Goal: Information Seeking & Learning: Learn about a topic

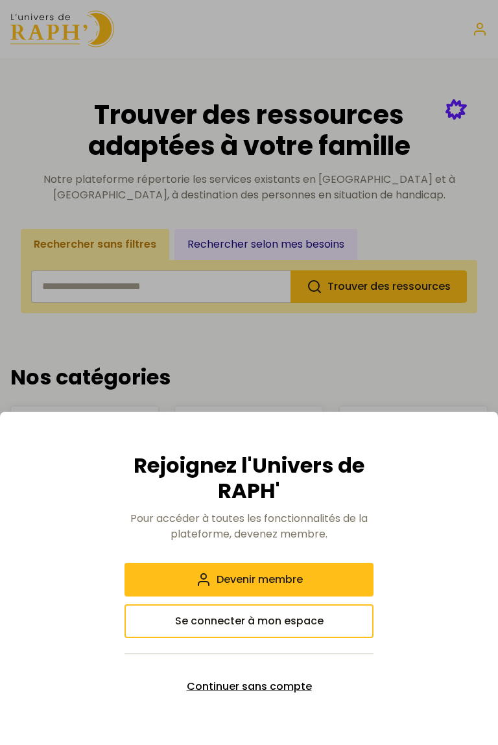
click at [201, 689] on span "Continuer sans compte" at bounding box center [249, 687] width 125 height 16
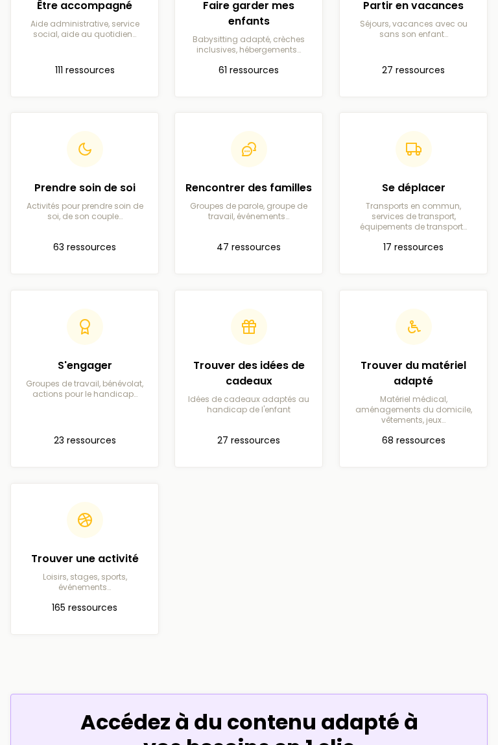
scroll to position [480, 0]
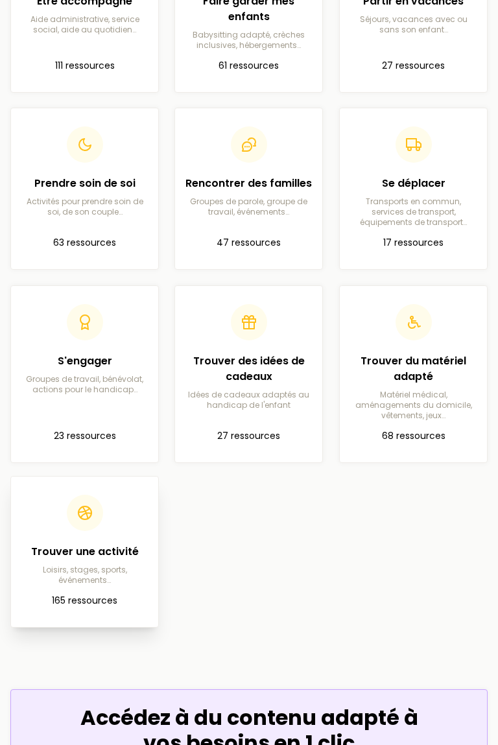
click at [63, 580] on p "Loisirs, stages, sports, événements…" at bounding box center [84, 575] width 126 height 21
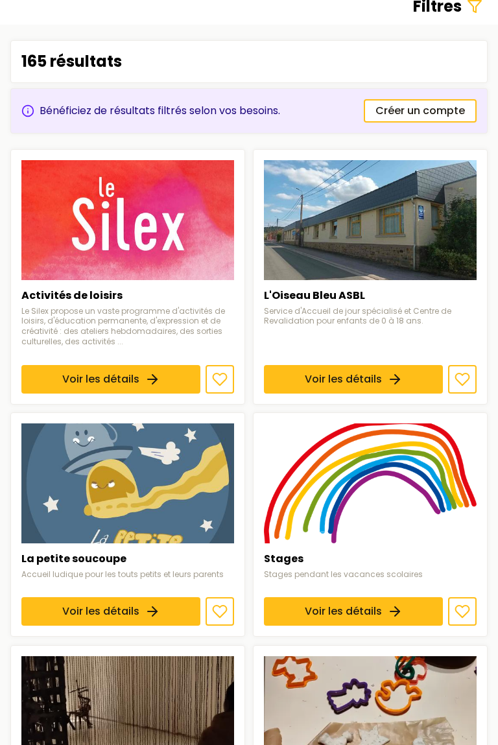
scroll to position [150, 0]
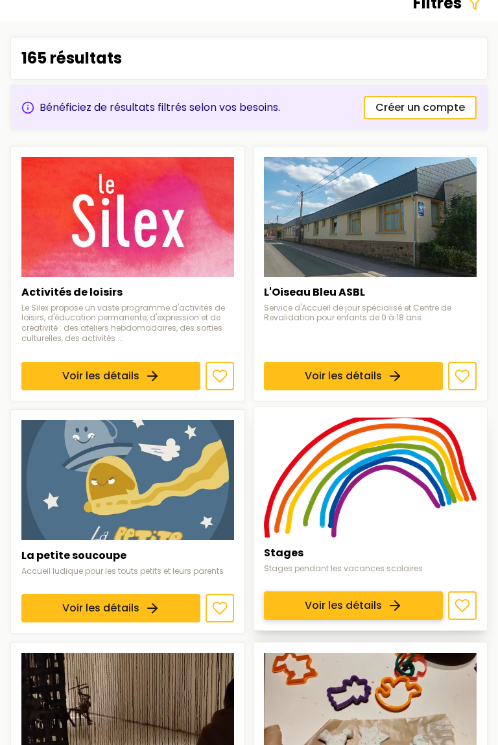
click at [319, 592] on link "Voir les détails" at bounding box center [353, 606] width 179 height 29
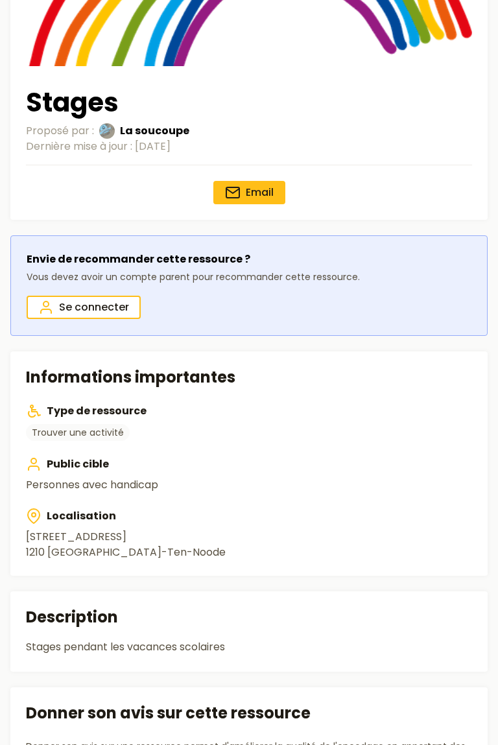
scroll to position [179, 0]
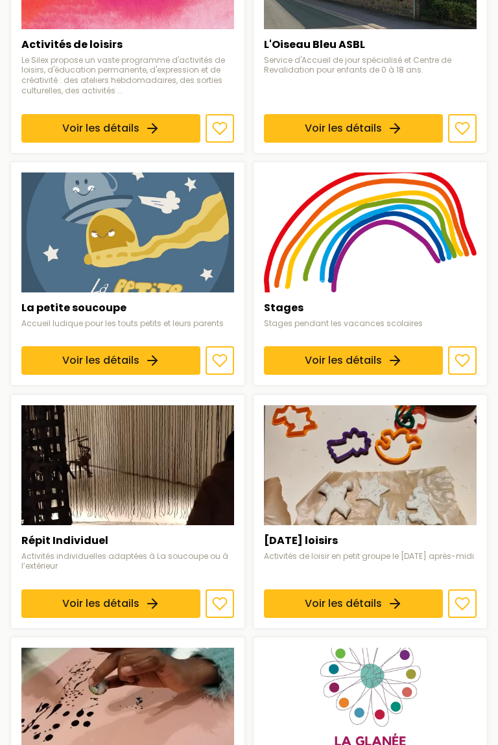
scroll to position [401, 0]
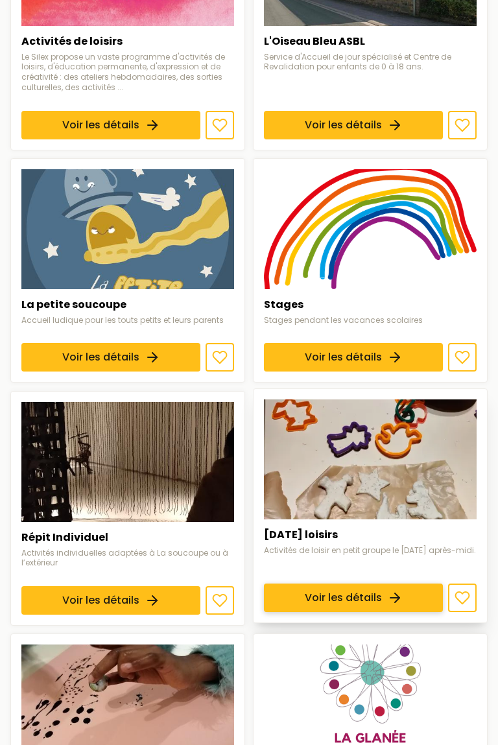
click at [362, 604] on link "Voir les détails" at bounding box center [353, 598] width 179 height 29
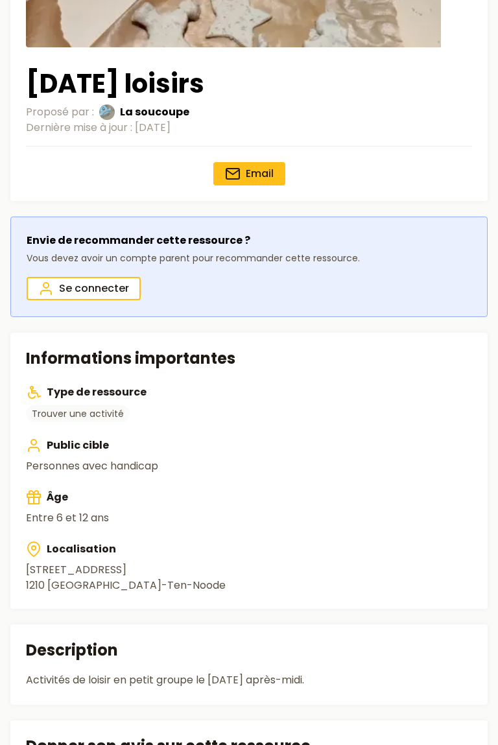
scroll to position [198, 0]
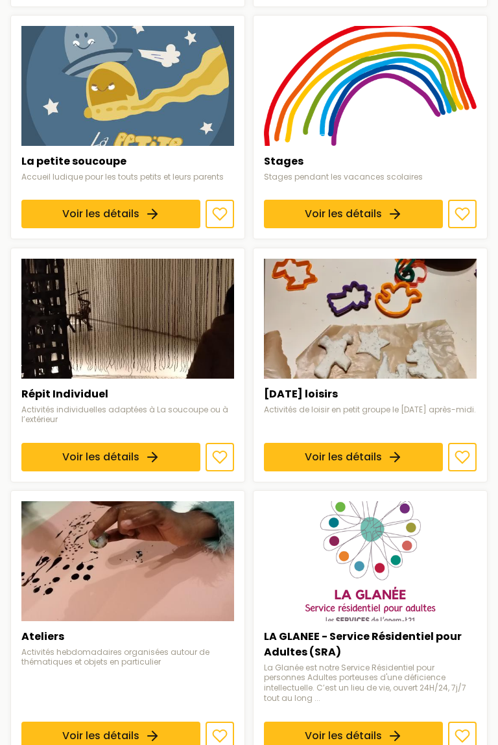
scroll to position [552, 0]
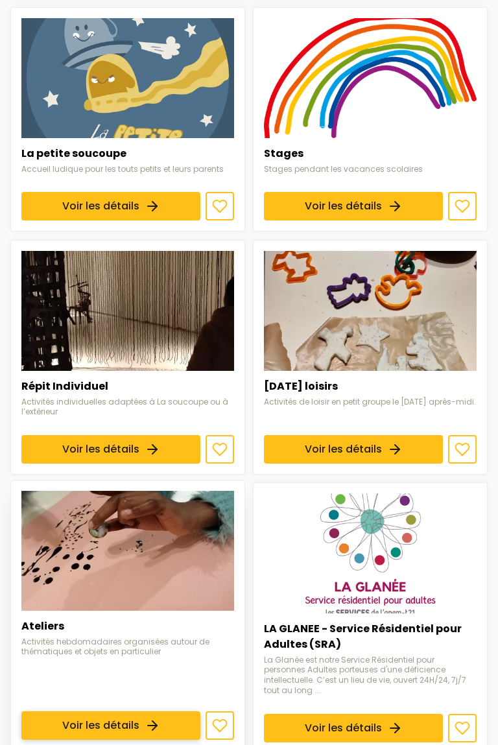
click at [97, 712] on link "Voir les détails" at bounding box center [110, 726] width 179 height 29
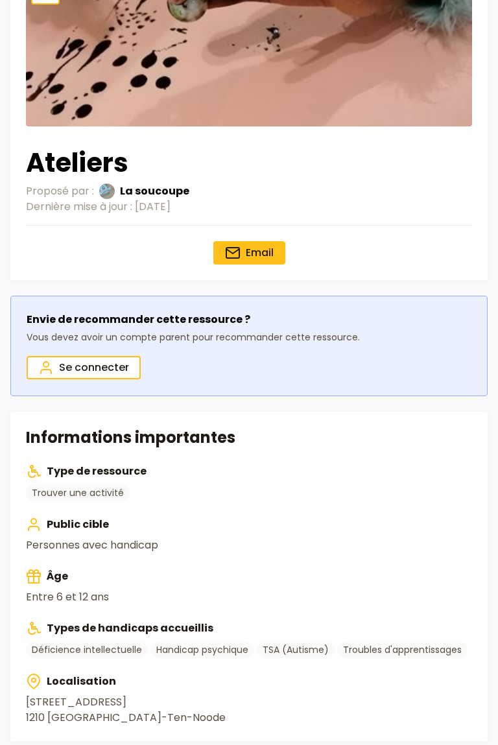
scroll to position [124, 0]
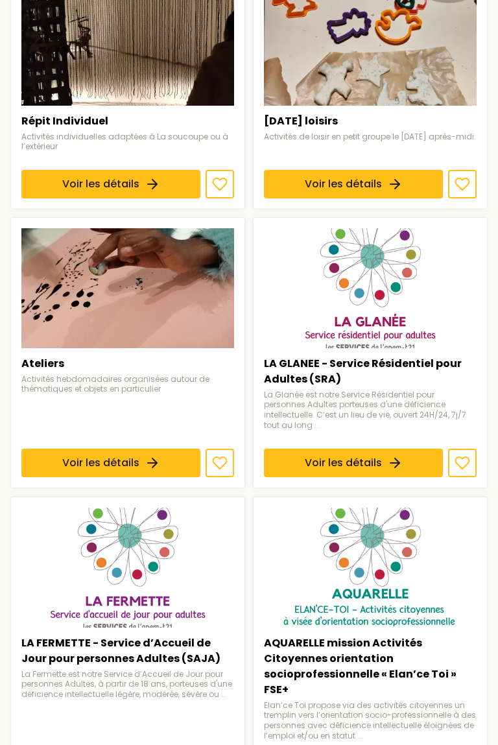
scroll to position [821, 0]
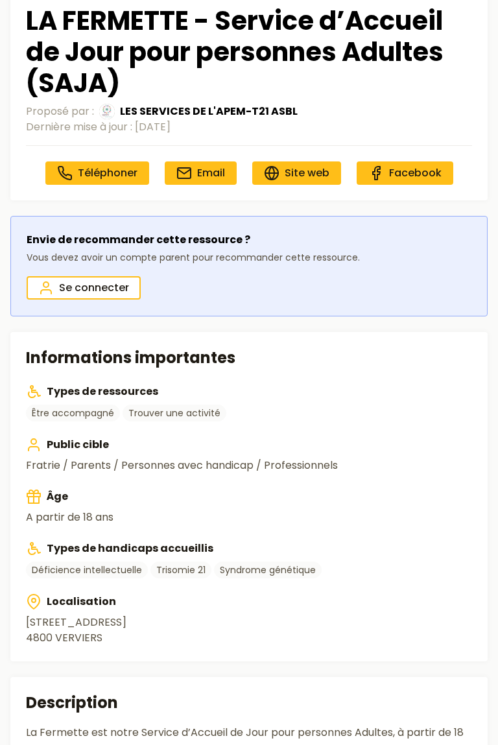
scroll to position [262, 0]
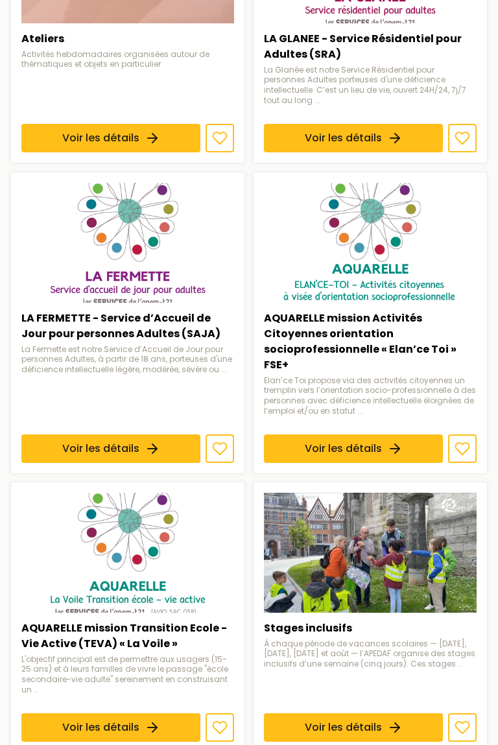
scroll to position [1146, 0]
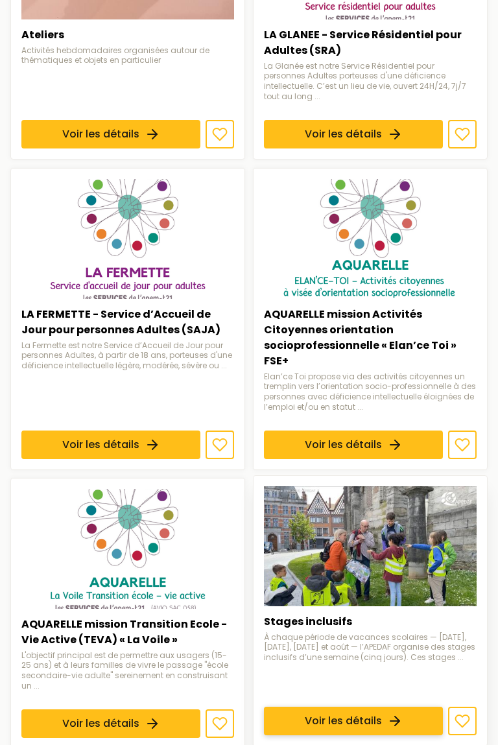
click at [322, 707] on link "Voir les détails" at bounding box center [353, 721] width 179 height 29
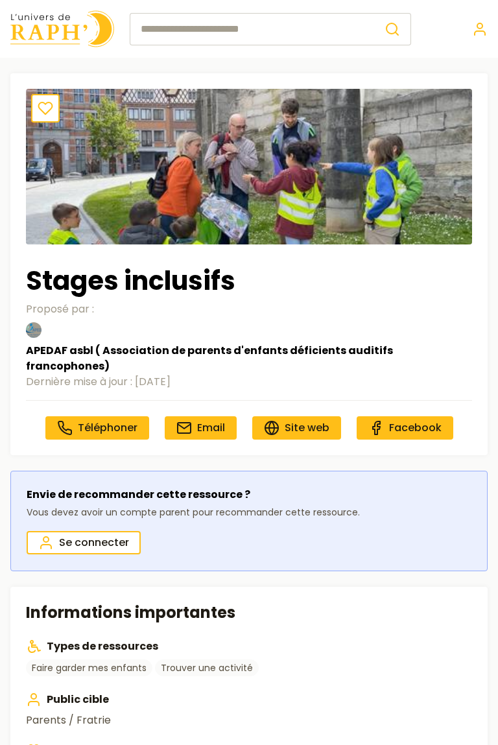
click at [340, 713] on p "Parents / Fratrie" at bounding box center [249, 721] width 446 height 16
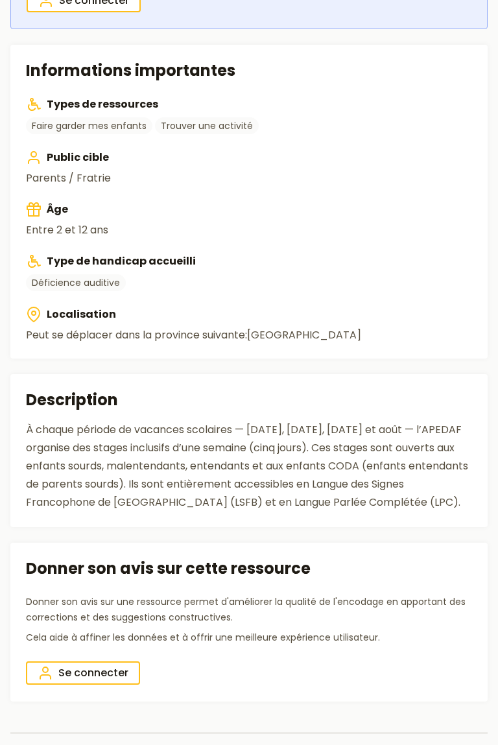
scroll to position [541, 0]
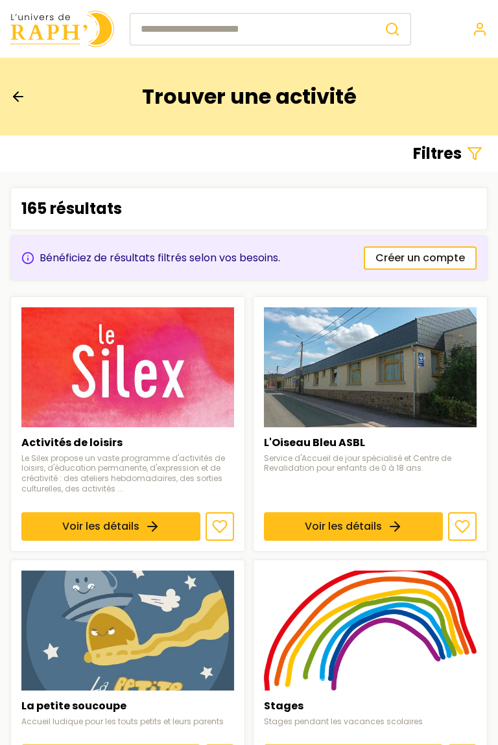
click at [50, 259] on div "Bénéficiez de résultats filtrés selon vos besoins." at bounding box center [150, 258] width 259 height 16
click at [406, 259] on span "Créer un compte" at bounding box center [419, 258] width 89 height 16
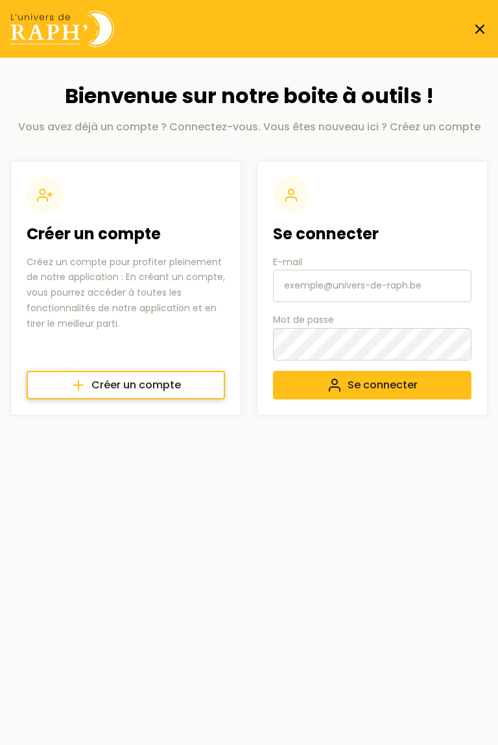
click at [99, 387] on span "Créer un compte" at bounding box center [135, 385] width 89 height 16
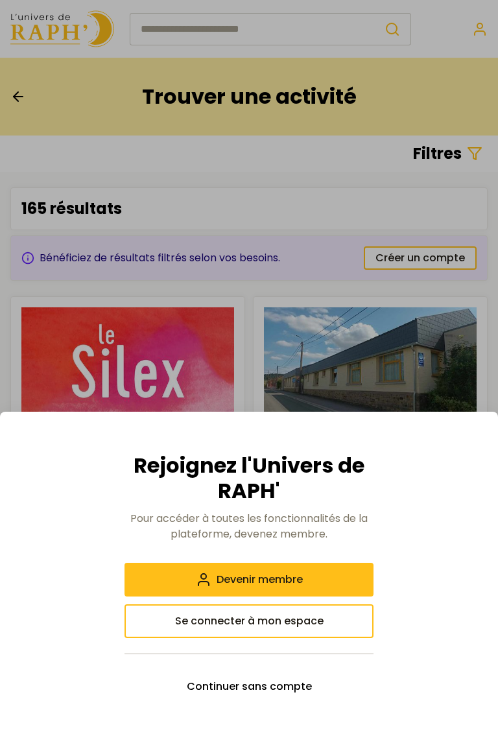
click at [37, 375] on div at bounding box center [249, 372] width 498 height 745
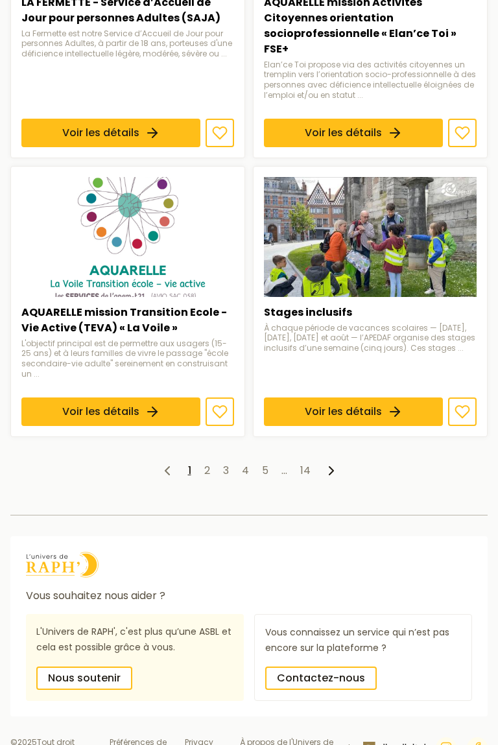
scroll to position [1461, 0]
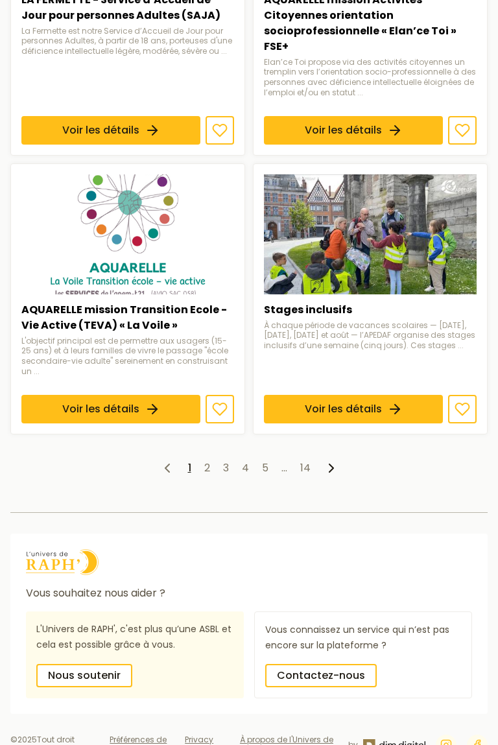
click at [330, 460] on icon at bounding box center [332, 468] width 16 height 16
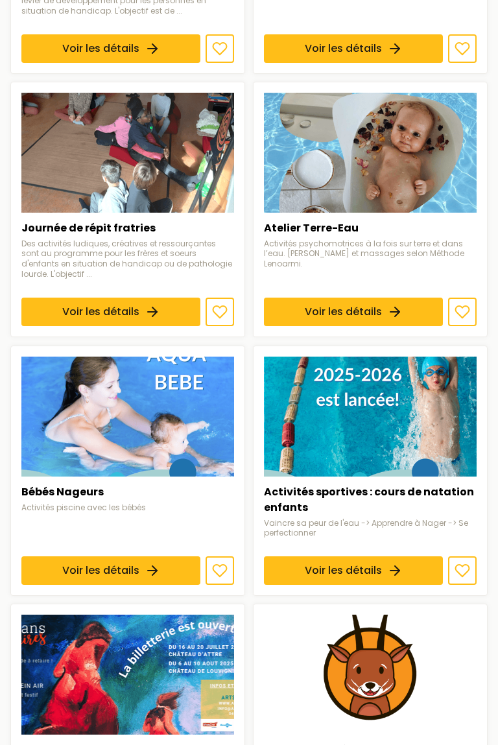
scroll to position [499, 0]
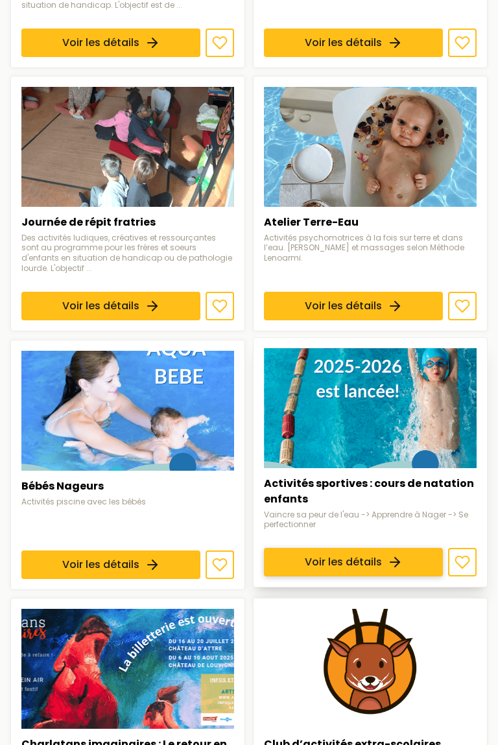
click at [340, 548] on link "Voir les détails" at bounding box center [353, 562] width 179 height 29
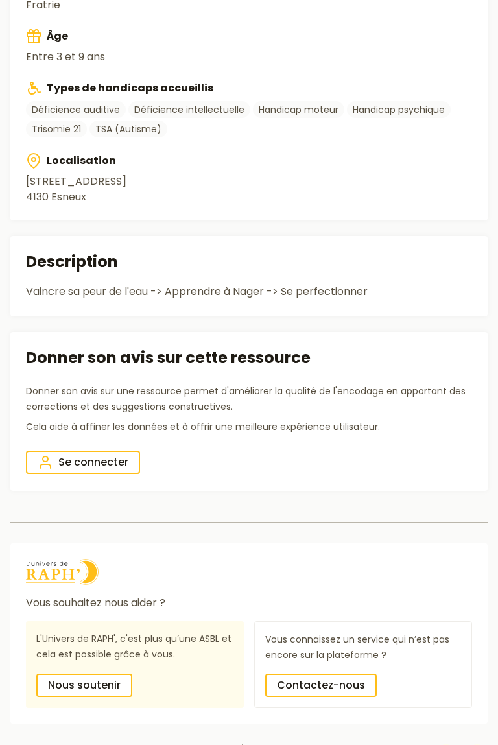
scroll to position [724, 0]
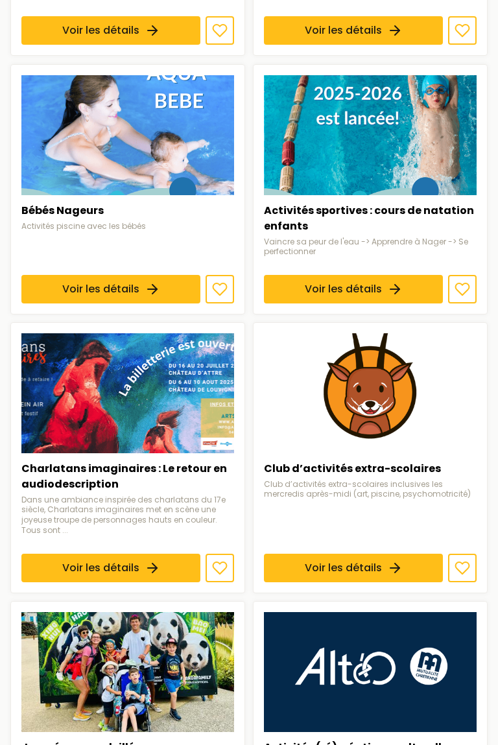
scroll to position [781, 0]
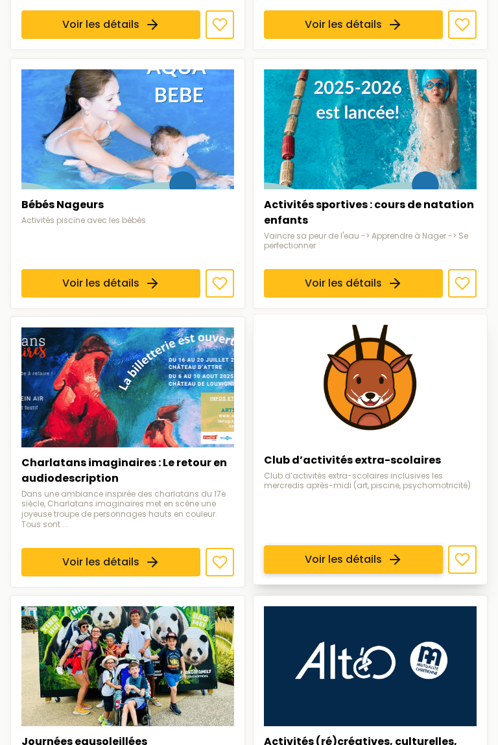
click at [313, 545] on link "Voir les détails" at bounding box center [353, 559] width 179 height 29
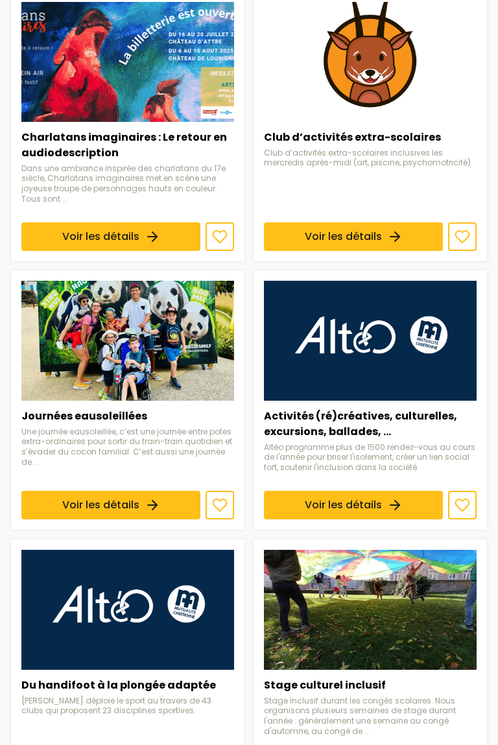
scroll to position [1107, 0]
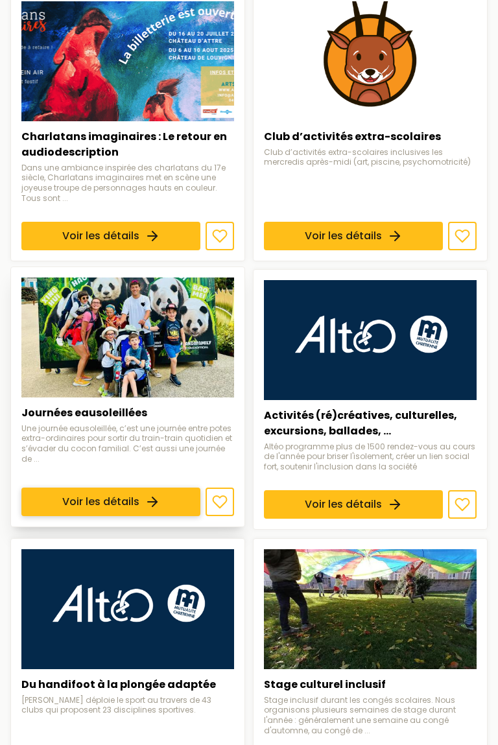
click at [50, 504] on link "Voir les détails" at bounding box center [110, 502] width 179 height 29
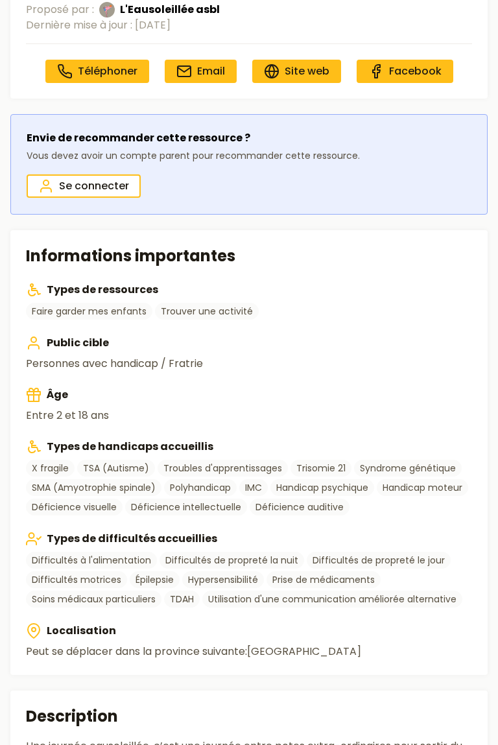
scroll to position [342, 0]
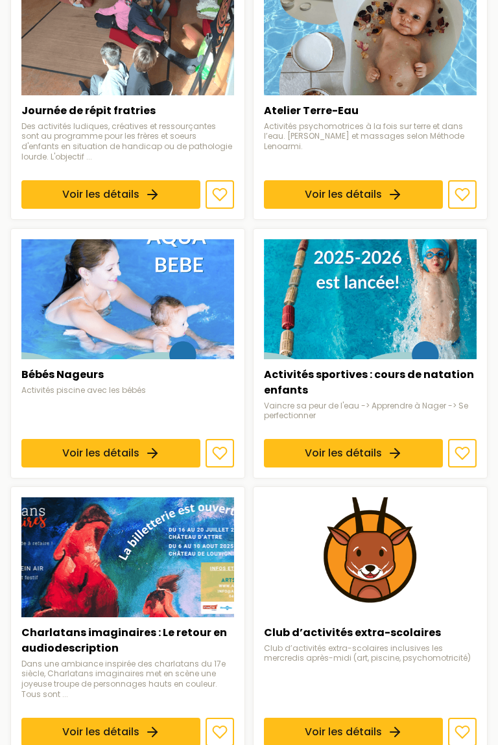
scroll to position [1107, 0]
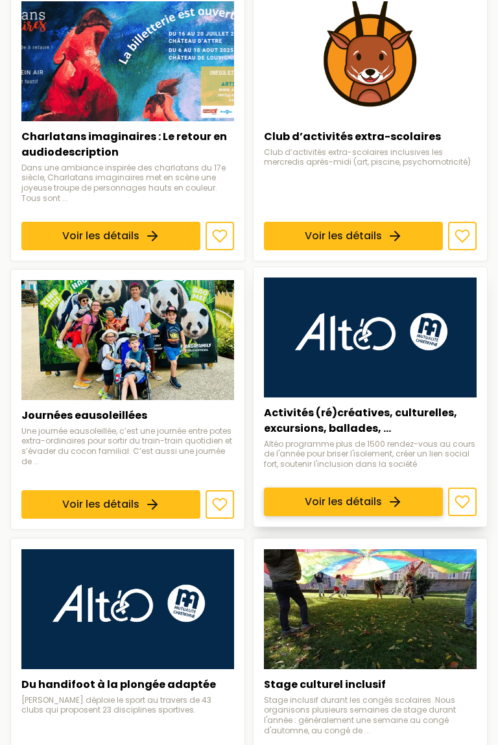
click at [335, 488] on link "Voir les détails" at bounding box center [353, 502] width 179 height 29
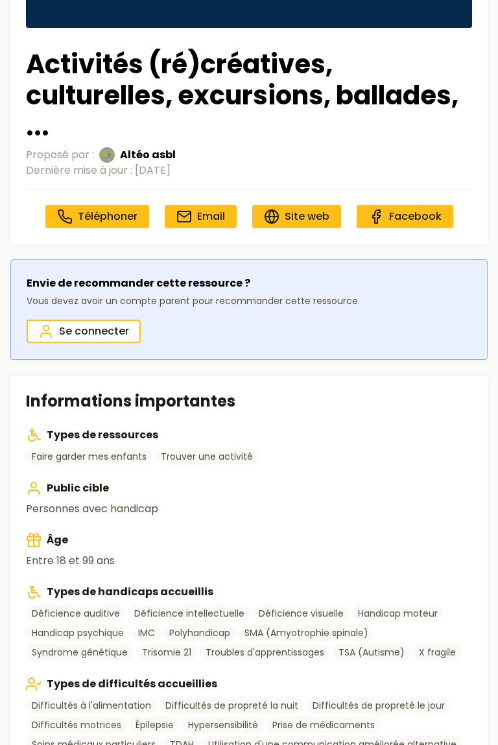
scroll to position [217, 0]
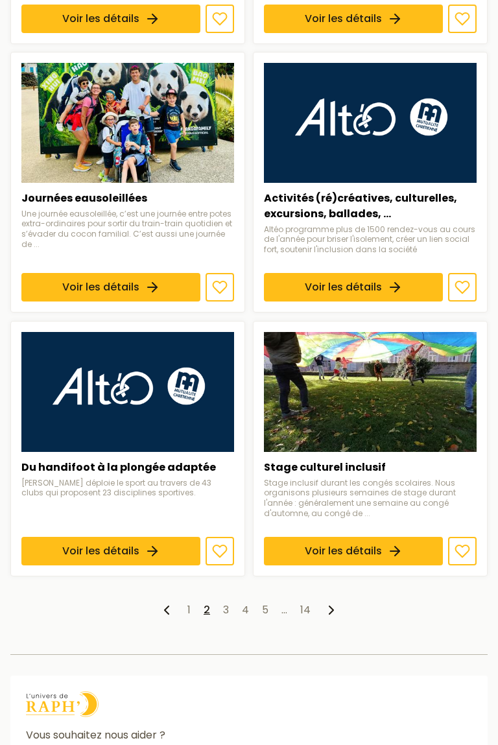
scroll to position [1325, 0]
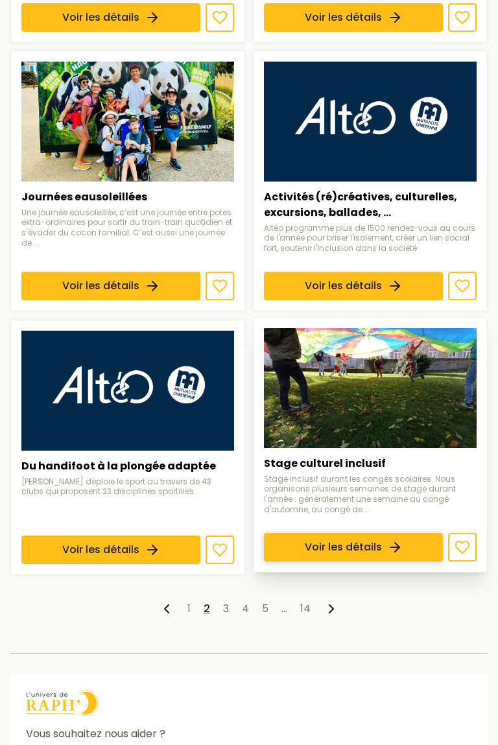
click at [344, 549] on link "Voir les détails" at bounding box center [353, 547] width 179 height 29
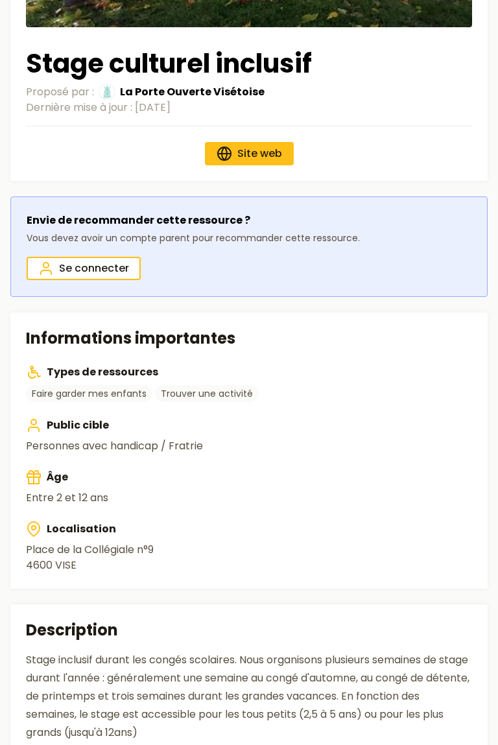
scroll to position [216, 0]
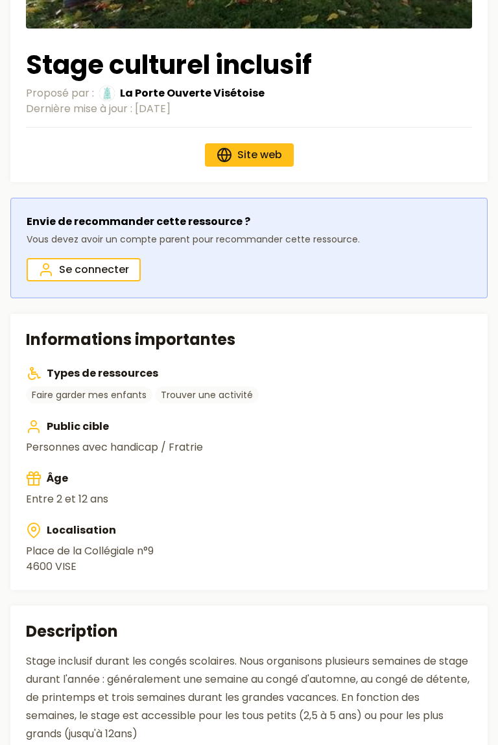
scroll to position [1325, 0]
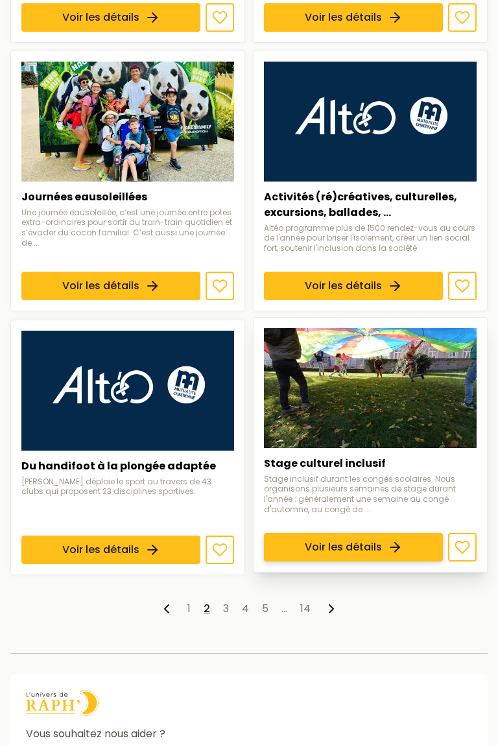
click at [397, 547] on link "Voir les détails" at bounding box center [353, 547] width 179 height 29
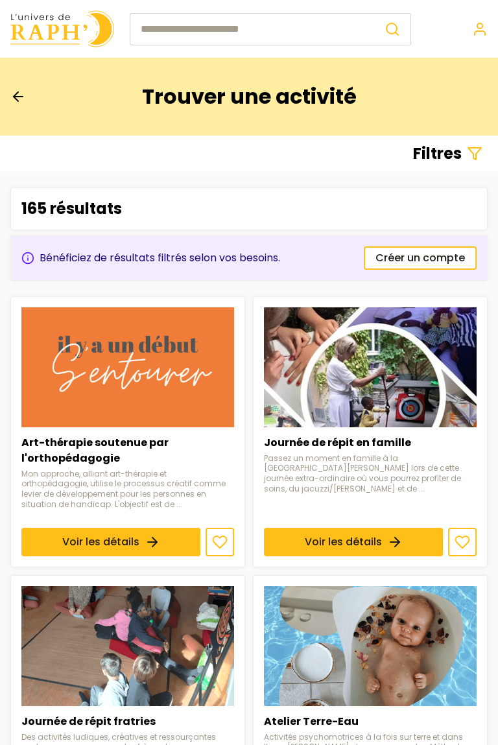
scroll to position [1325, 0]
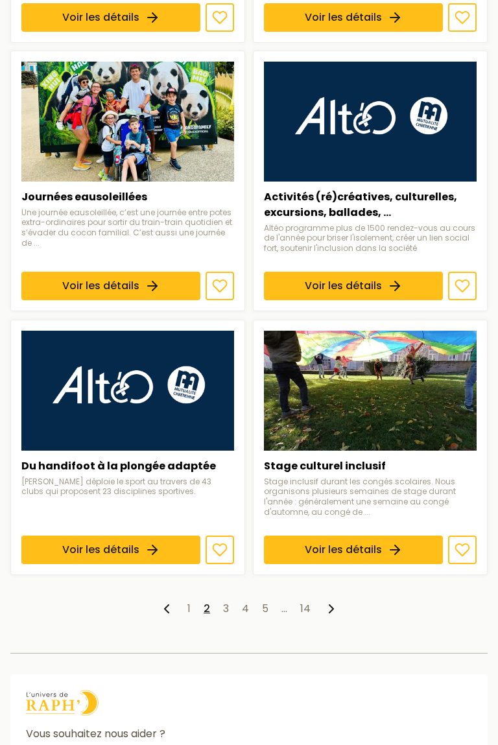
click at [331, 609] on icon at bounding box center [332, 609] width 16 height 16
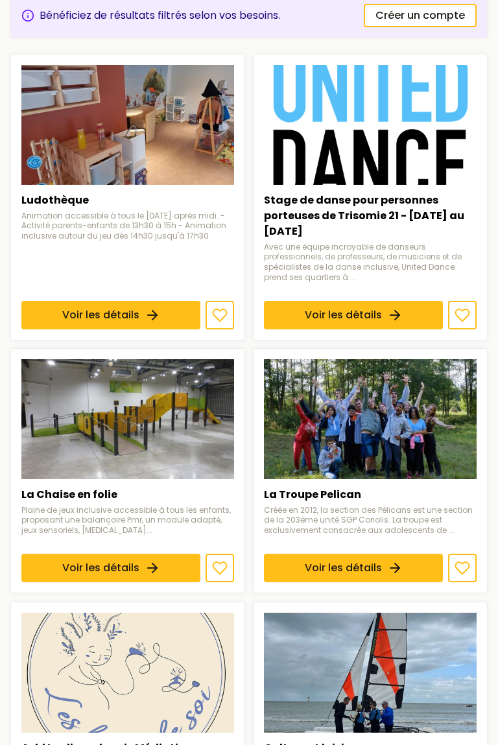
scroll to position [246, 0]
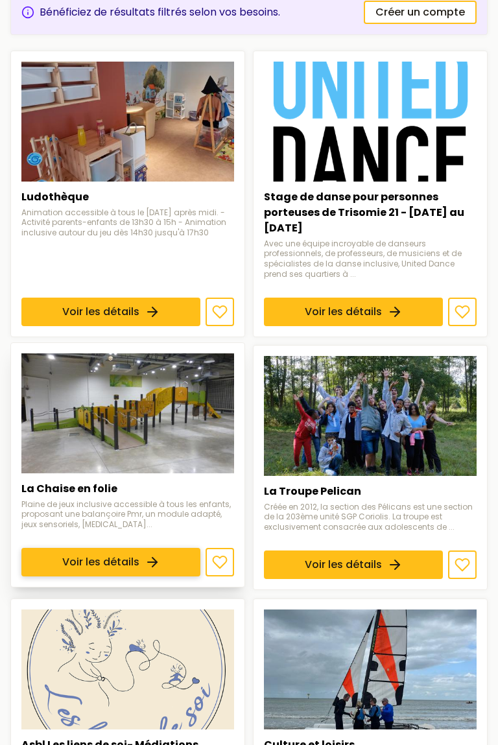
click at [59, 548] on link "Voir les détails" at bounding box center [110, 562] width 179 height 29
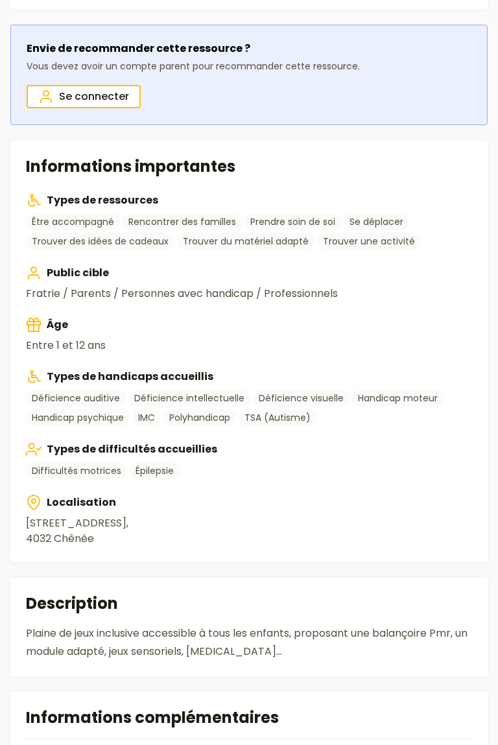
scroll to position [390, 0]
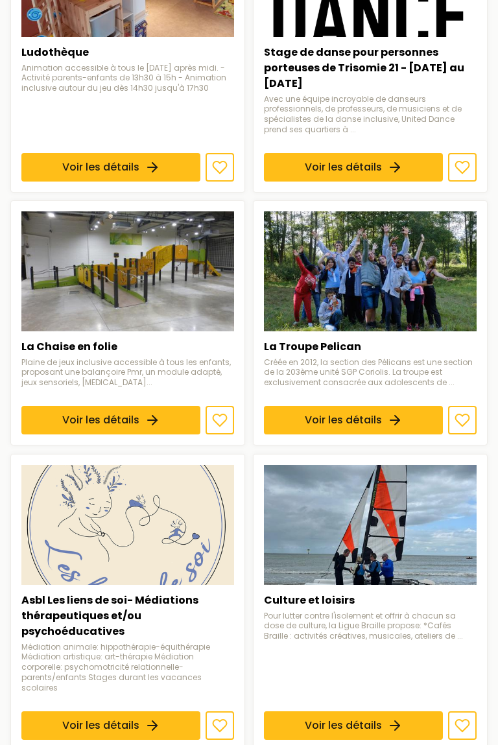
scroll to position [246, 0]
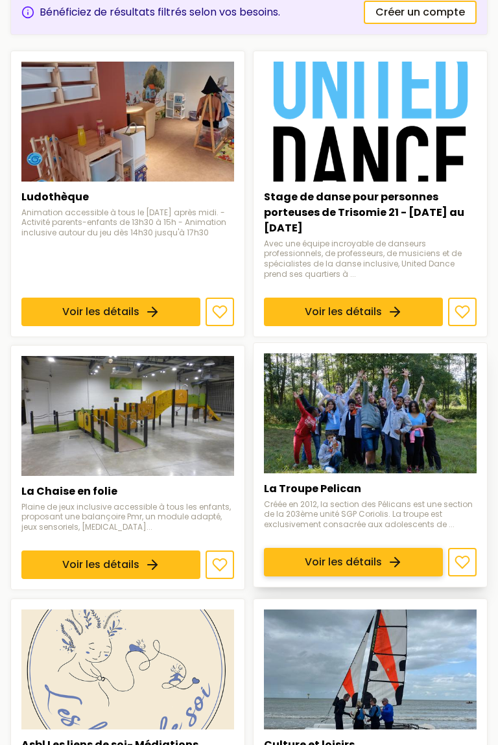
click at [313, 548] on link "Voir les détails" at bounding box center [353, 562] width 179 height 29
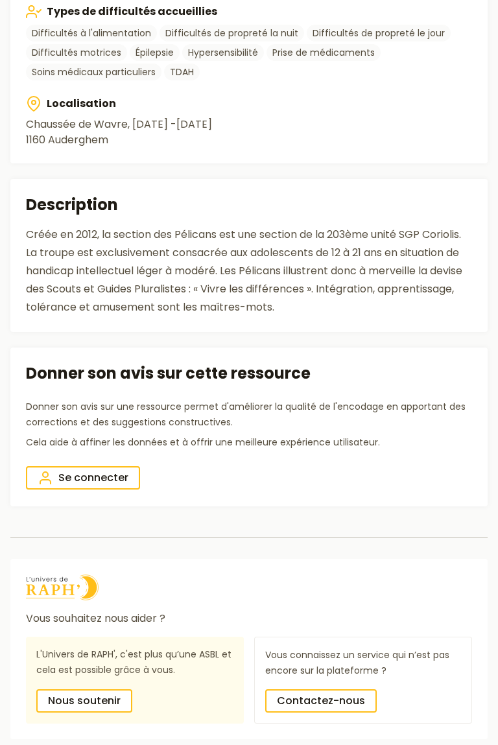
scroll to position [858, 0]
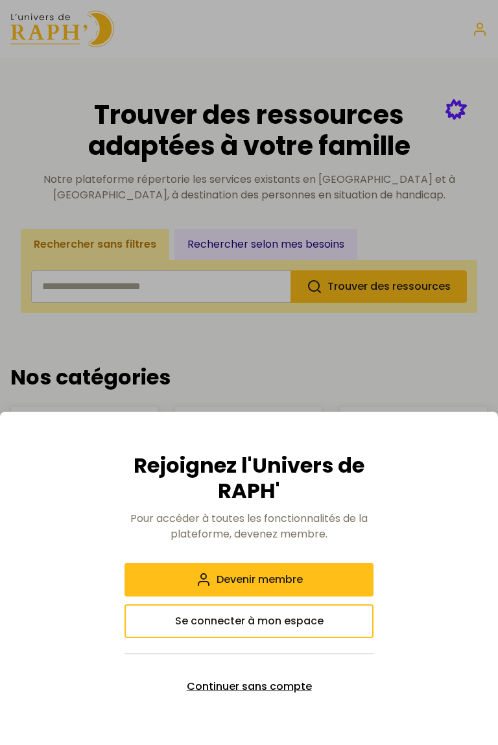
click at [206, 691] on span "Continuer sans compte" at bounding box center [249, 687] width 125 height 16
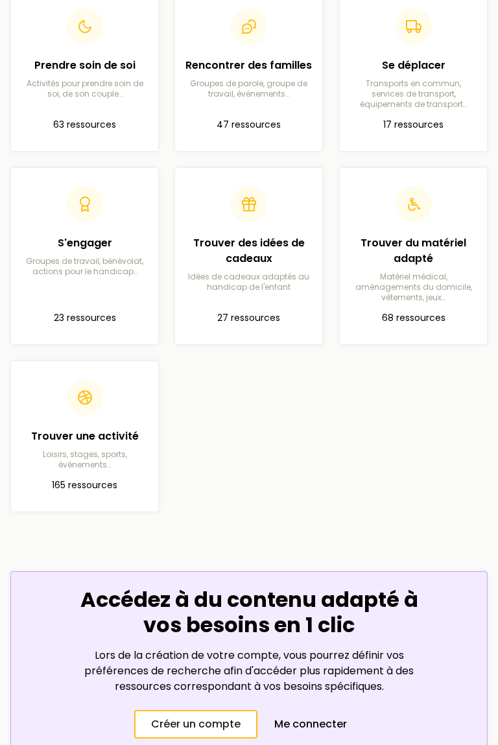
scroll to position [600, 0]
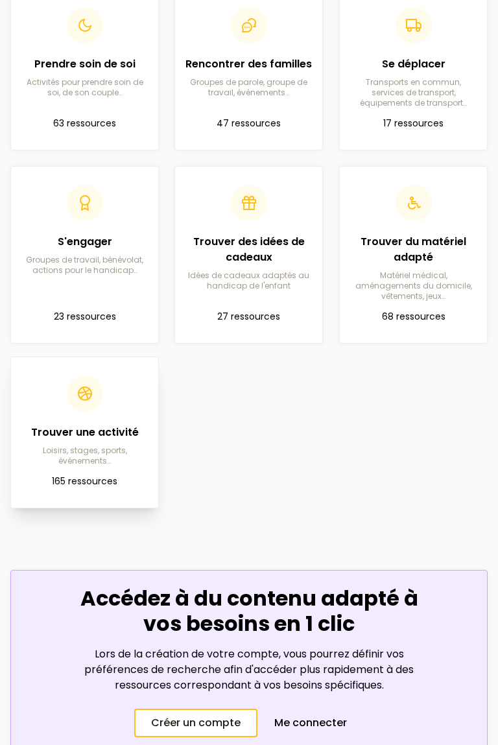
click at [75, 440] on h2 "Trouver une activité" at bounding box center [84, 433] width 126 height 16
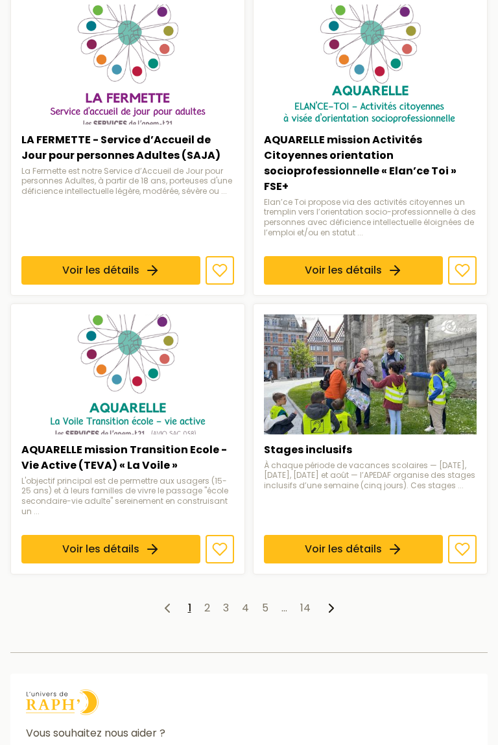
scroll to position [1317, 0]
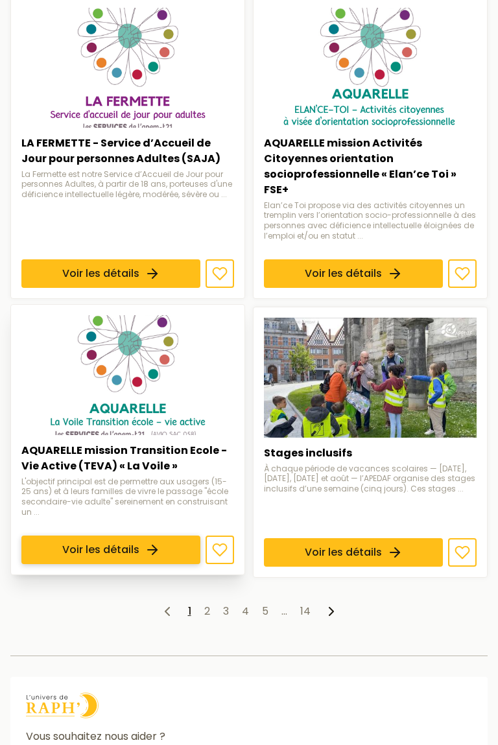
click at [42, 536] on link "Voir les détails" at bounding box center [110, 550] width 179 height 29
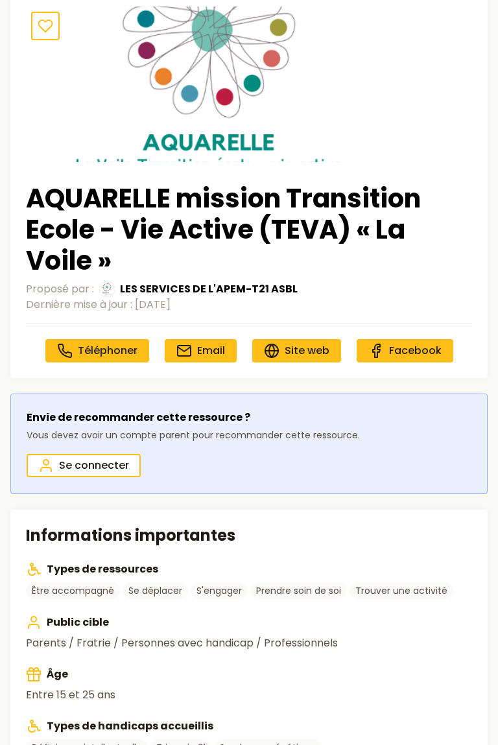
scroll to position [82, 0]
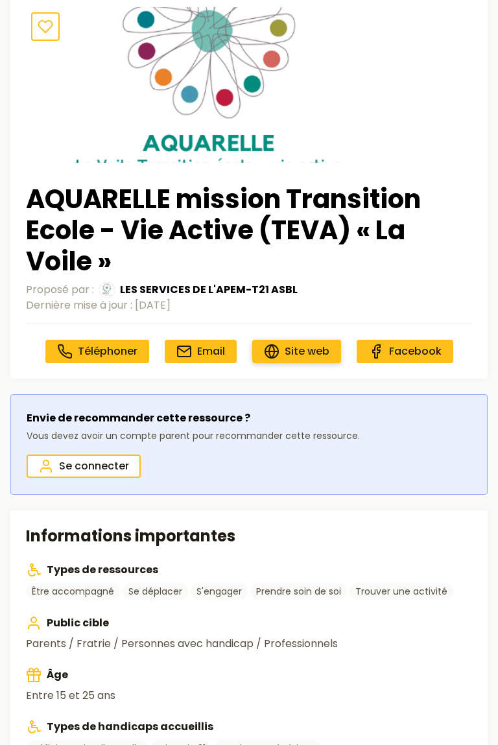
click at [291, 353] on span "Site web" at bounding box center [307, 351] width 45 height 15
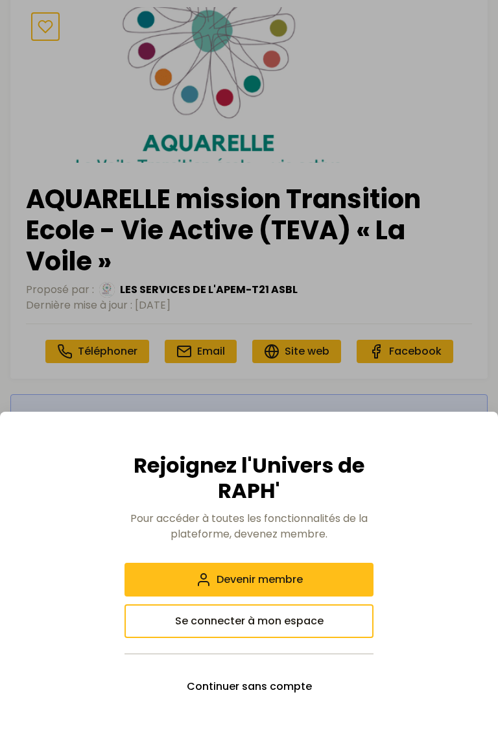
click at [7, 351] on div at bounding box center [249, 372] width 498 height 745
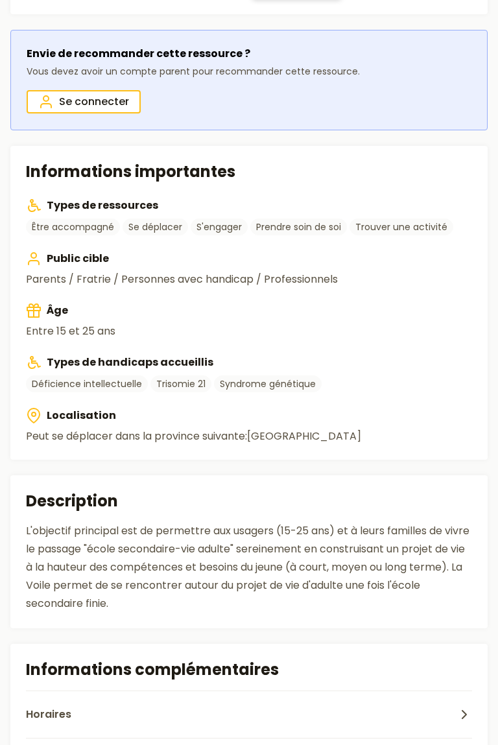
scroll to position [448, 0]
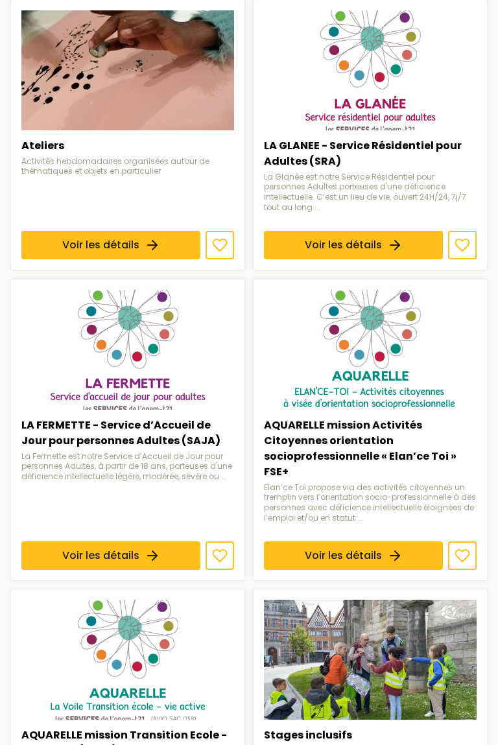
scroll to position [1035, 0]
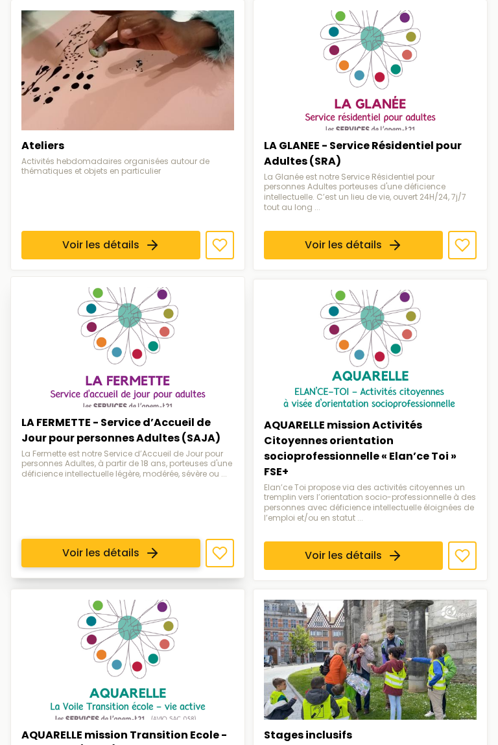
click at [103, 539] on link "Voir les détails" at bounding box center [110, 553] width 179 height 29
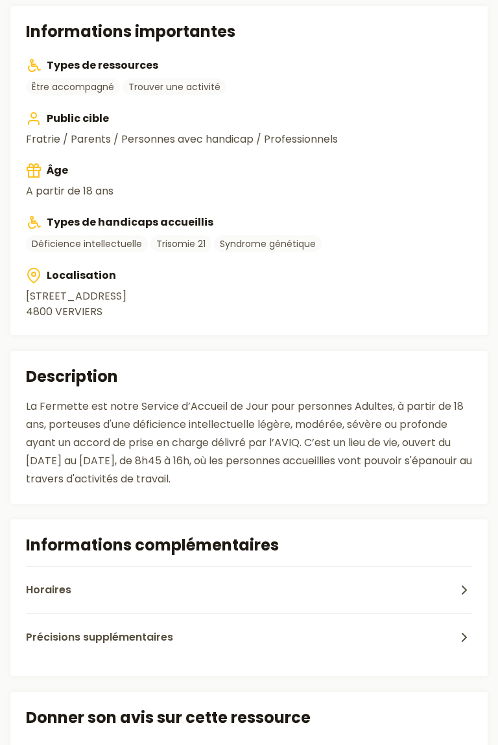
scroll to position [589, 0]
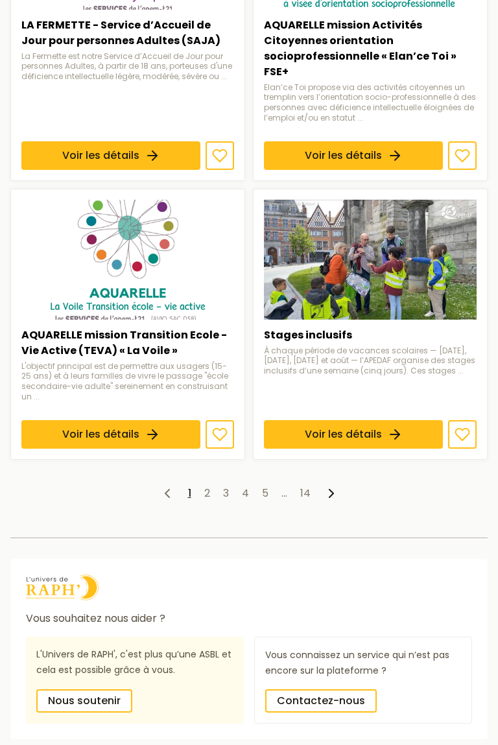
scroll to position [1422, 0]
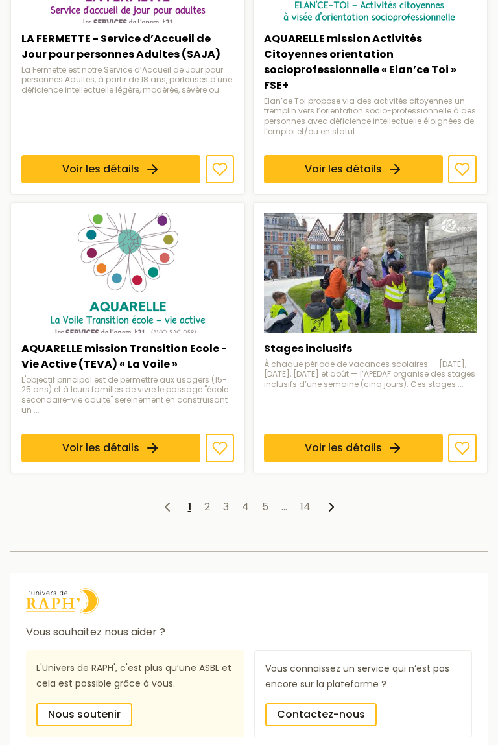
click at [331, 503] on polyline at bounding box center [331, 507] width 4 height 8
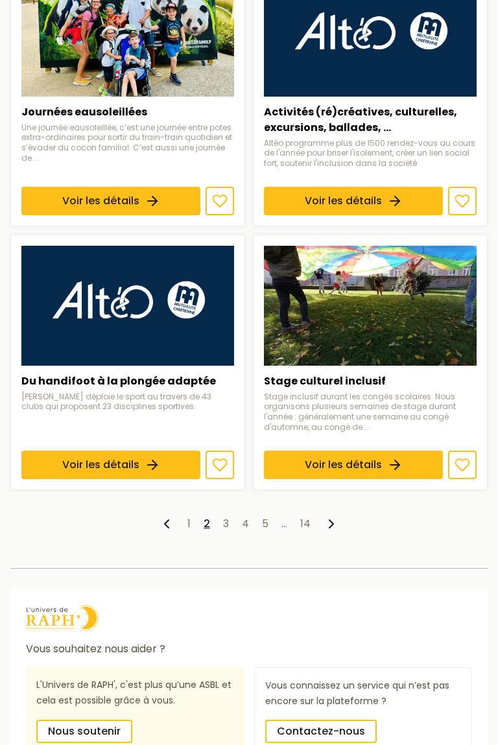
scroll to position [1492, 0]
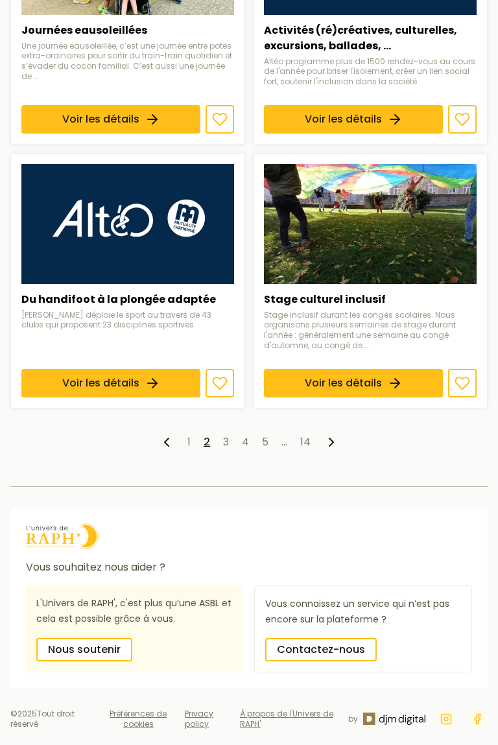
click at [335, 442] on icon at bounding box center [332, 442] width 16 height 16
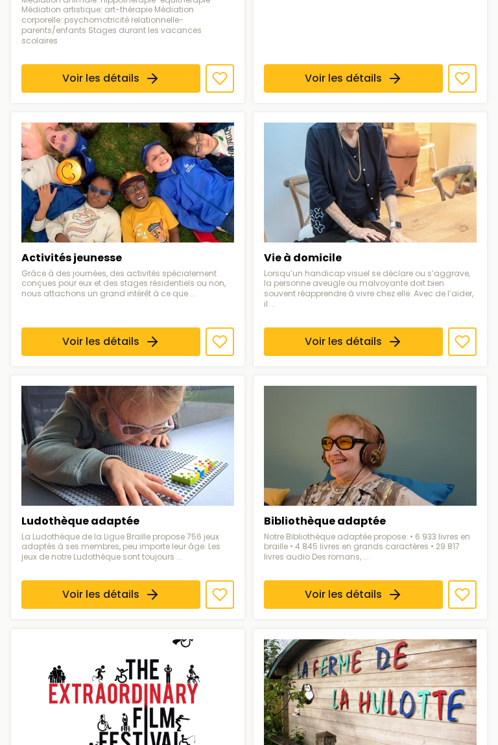
scroll to position [1039, 0]
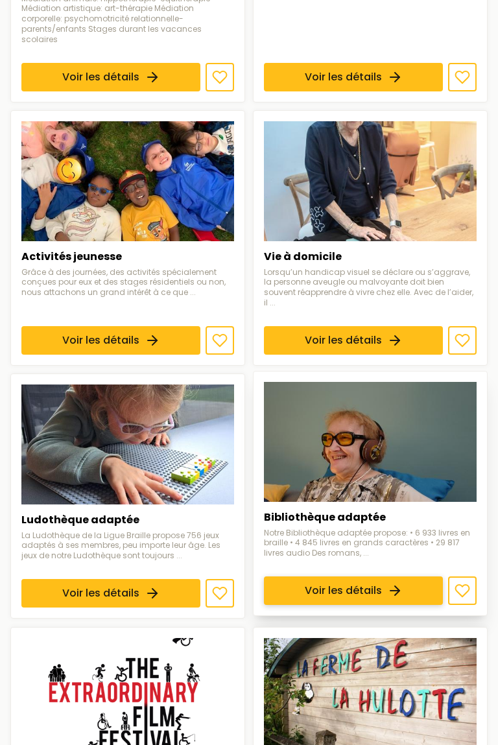
click at [329, 577] on link "Voir les détails" at bounding box center [353, 591] width 179 height 29
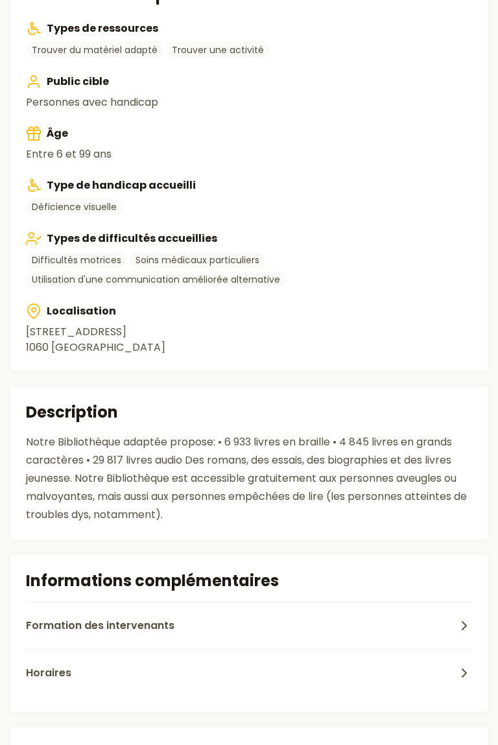
scroll to position [561, 0]
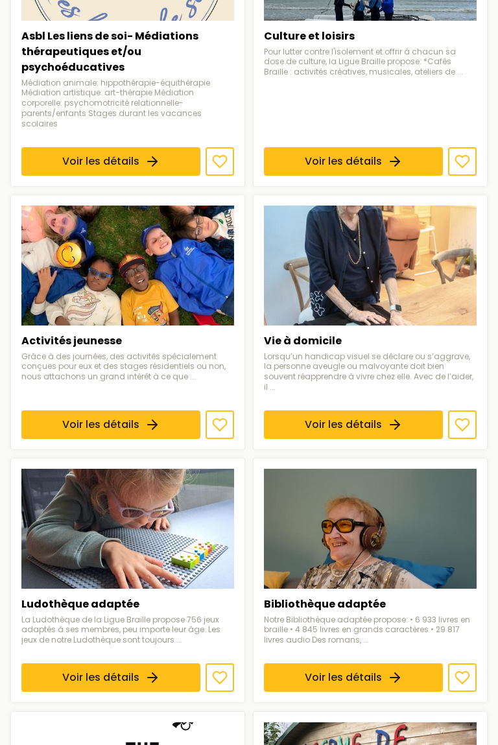
scroll to position [954, 0]
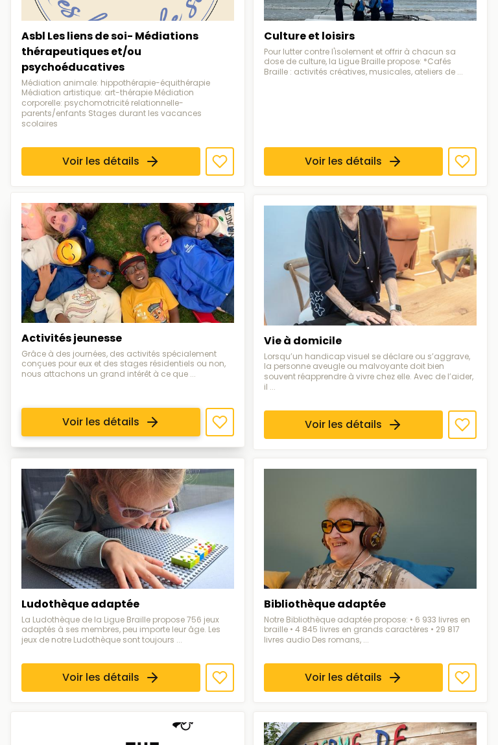
click at [58, 408] on link "Voir les détails" at bounding box center [110, 422] width 179 height 29
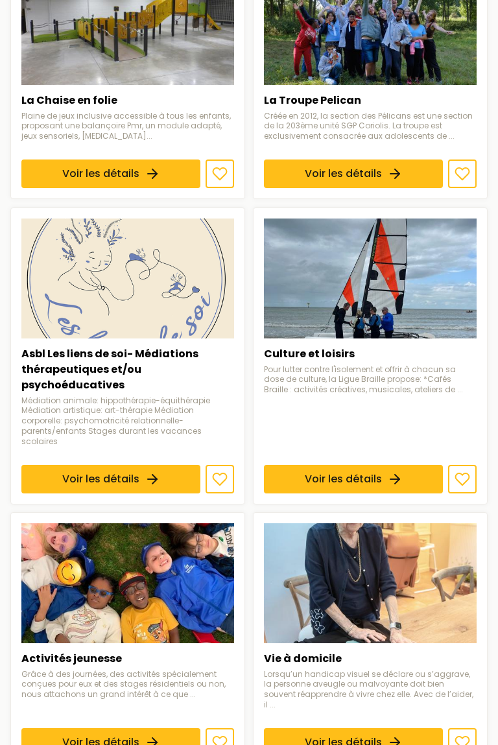
scroll to position [617, 0]
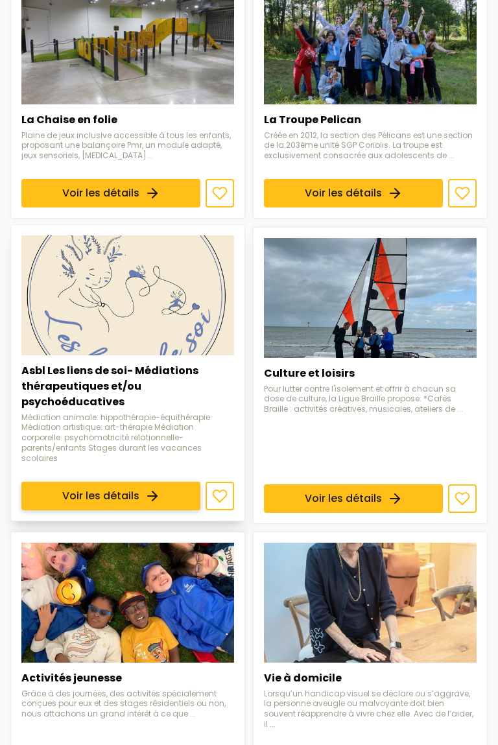
click at [64, 489] on link "Voir les détails" at bounding box center [110, 496] width 179 height 29
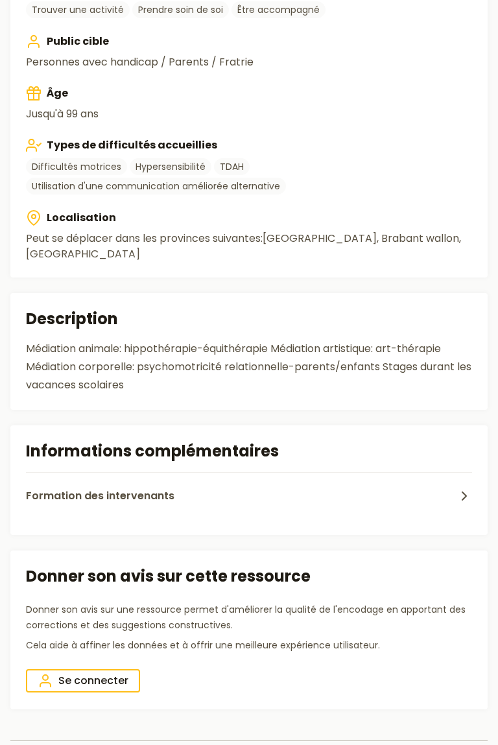
scroll to position [664, 0]
click at [76, 488] on span "Formation des intervenants" at bounding box center [100, 496] width 148 height 16
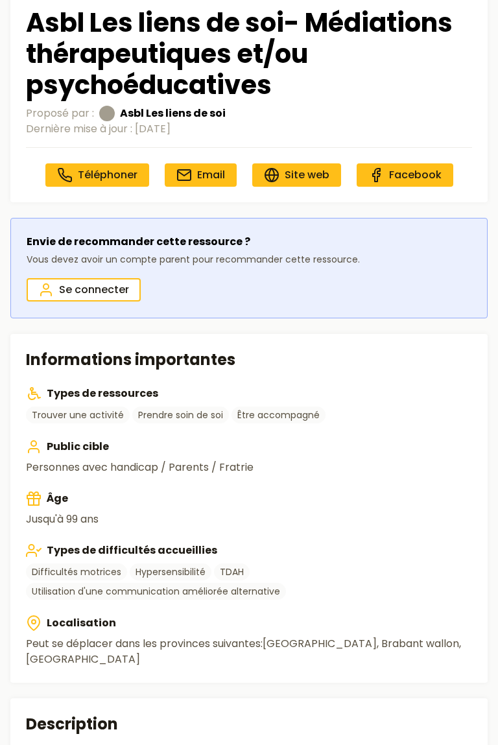
scroll to position [256, 0]
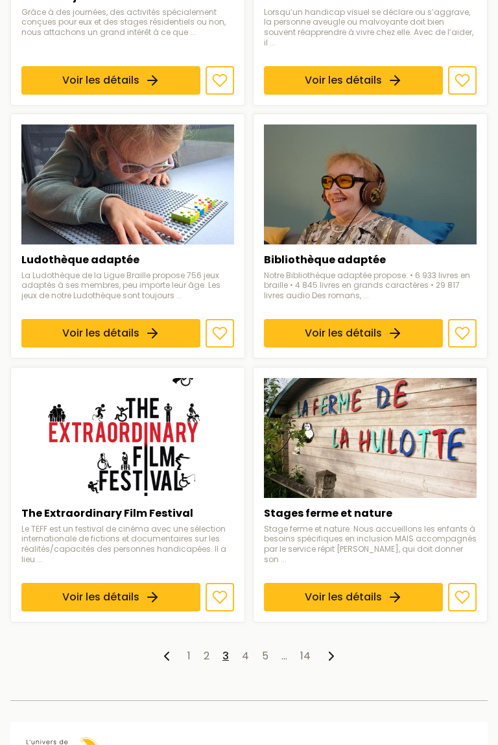
scroll to position [1299, 0]
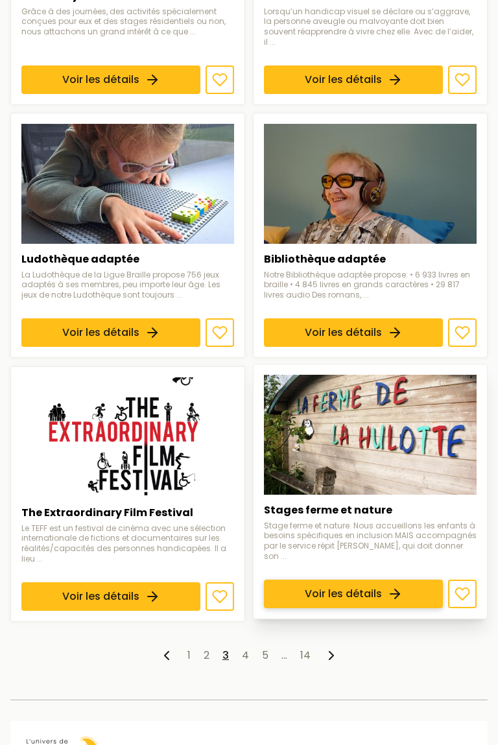
click at [357, 580] on link "Voir les détails" at bounding box center [353, 594] width 179 height 29
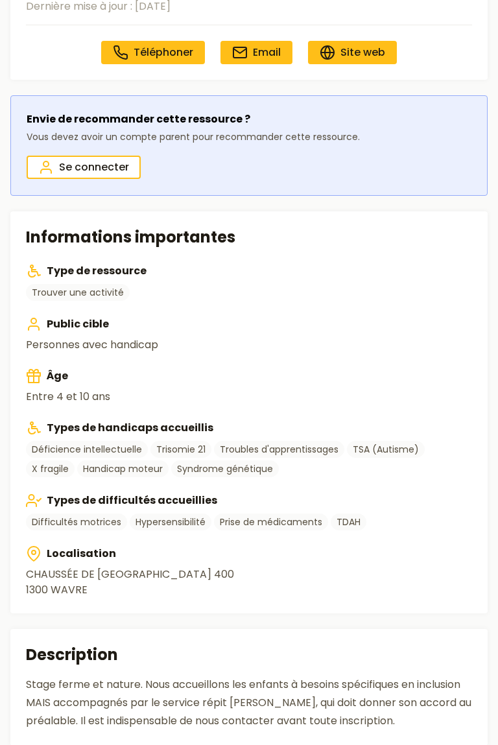
scroll to position [320, 0]
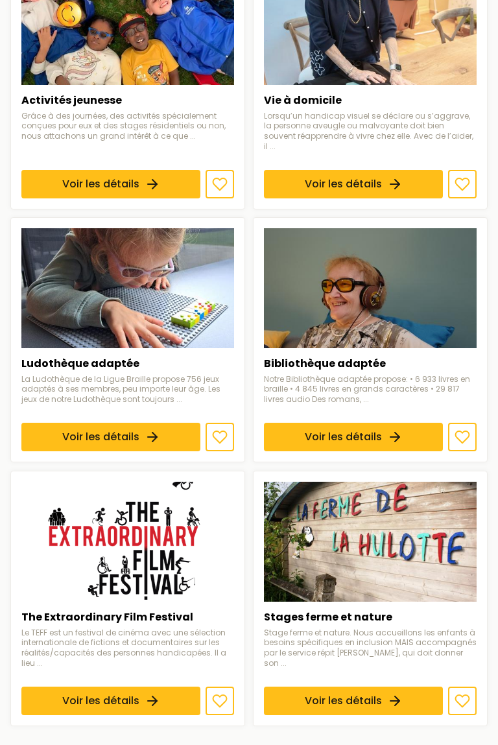
scroll to position [1299, 0]
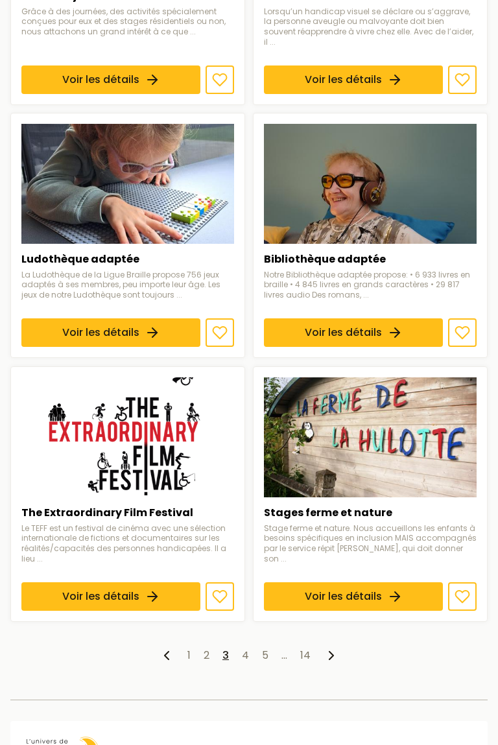
click at [330, 648] on icon at bounding box center [332, 656] width 16 height 16
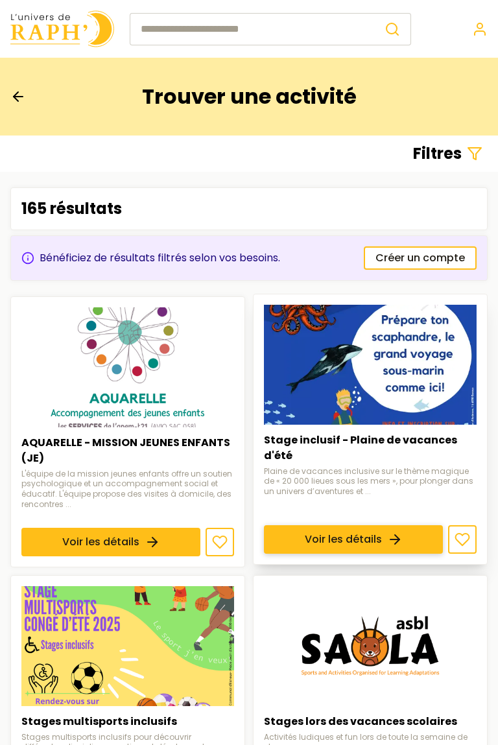
click at [370, 543] on link "Voir les détails" at bounding box center [353, 539] width 179 height 29
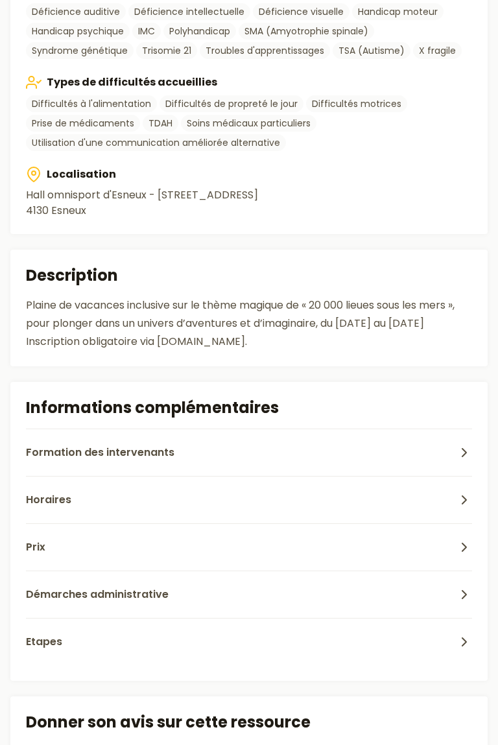
scroll to position [810, 0]
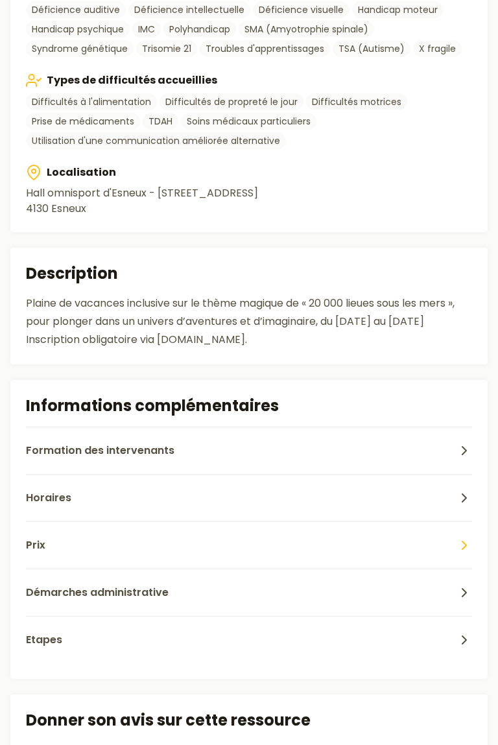
click at [29, 546] on span "Prix" at bounding box center [35, 545] width 19 height 16
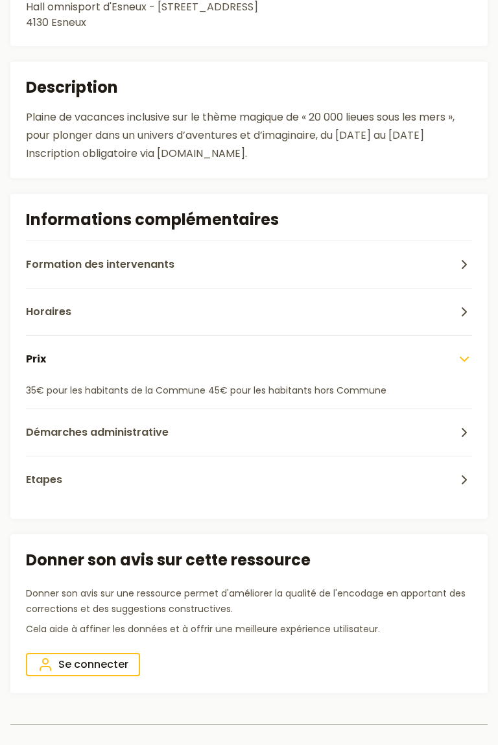
scroll to position [997, 0]
click at [51, 435] on span "Démarches administrative" at bounding box center [97, 432] width 143 height 16
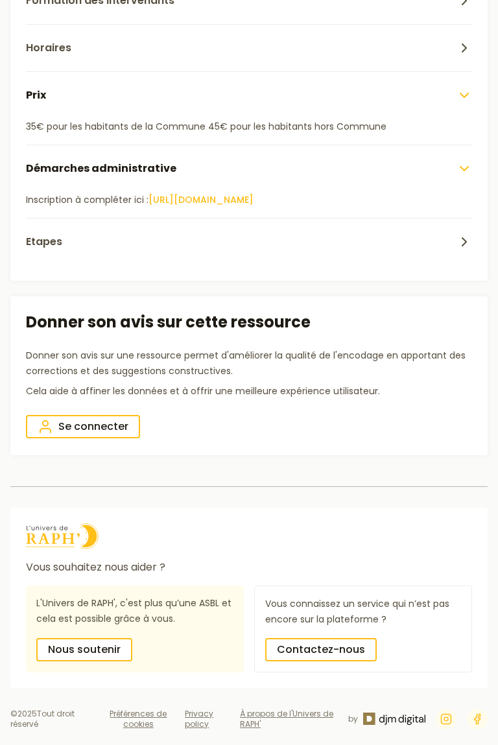
scroll to position [1288, 0]
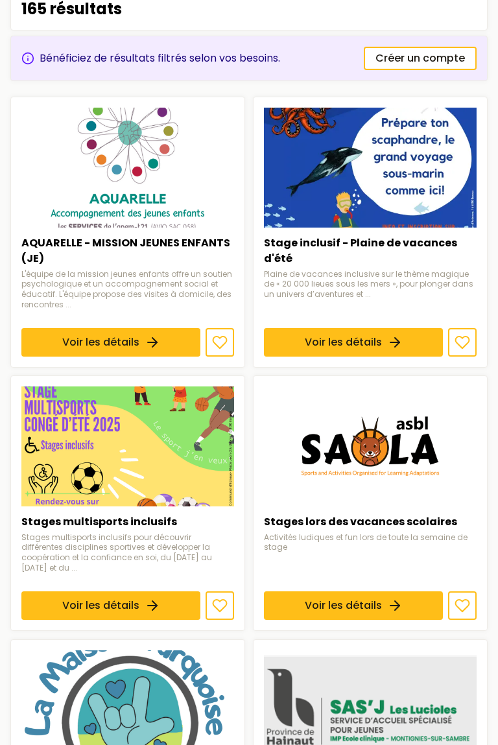
scroll to position [200, 0]
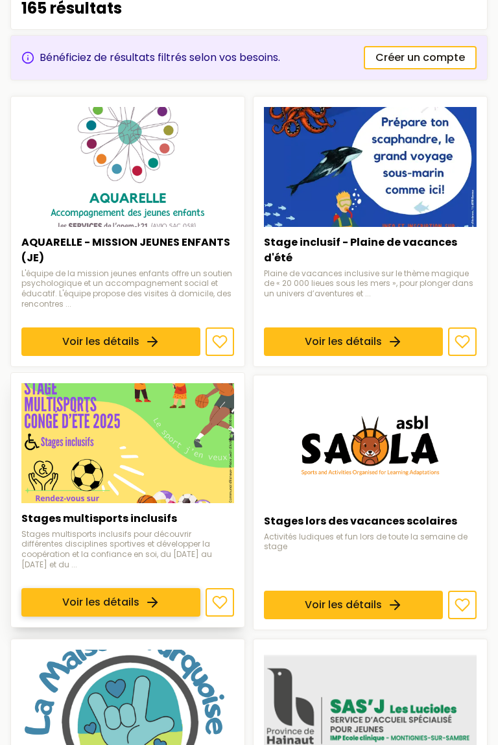
click at [77, 593] on link "Voir les détails" at bounding box center [110, 603] width 179 height 29
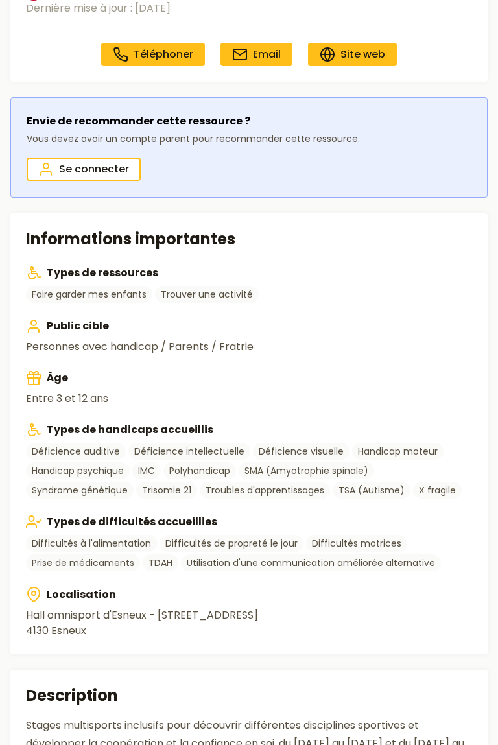
scroll to position [339, 0]
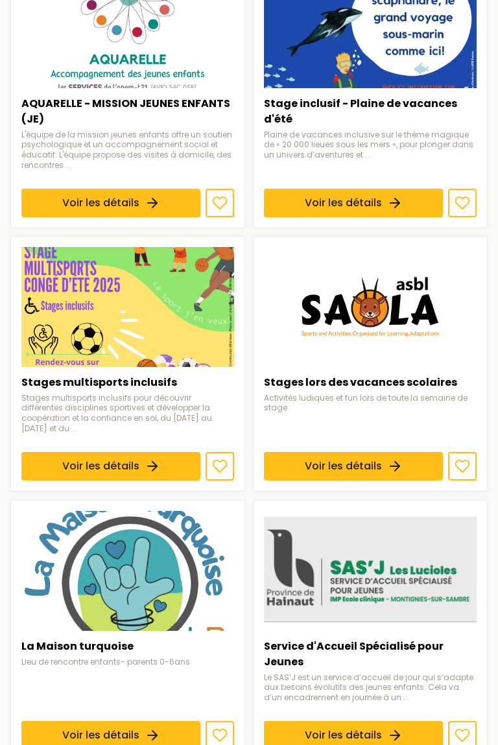
scroll to position [200, 0]
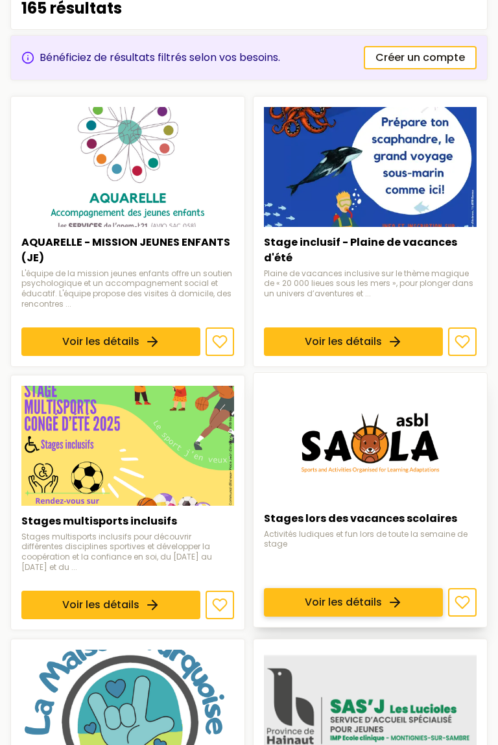
click at [351, 589] on link "Voir les détails" at bounding box center [353, 603] width 179 height 29
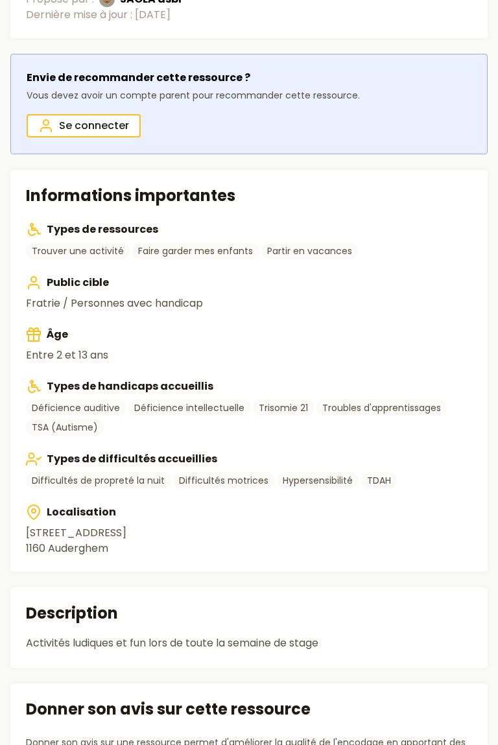
scroll to position [344, 0]
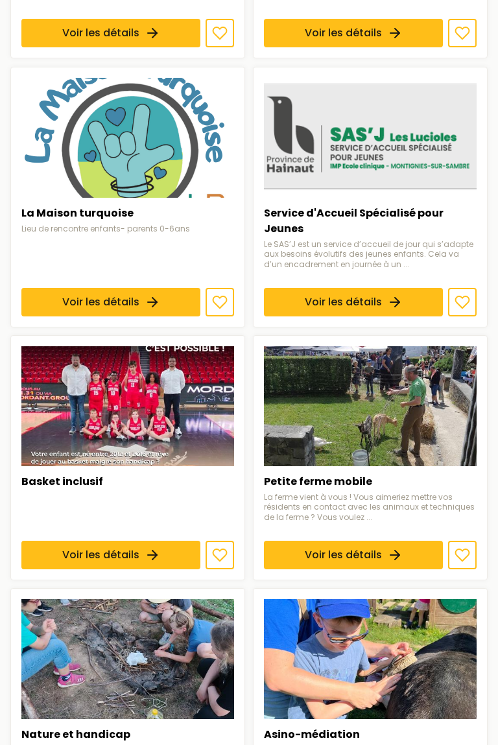
scroll to position [773, 0]
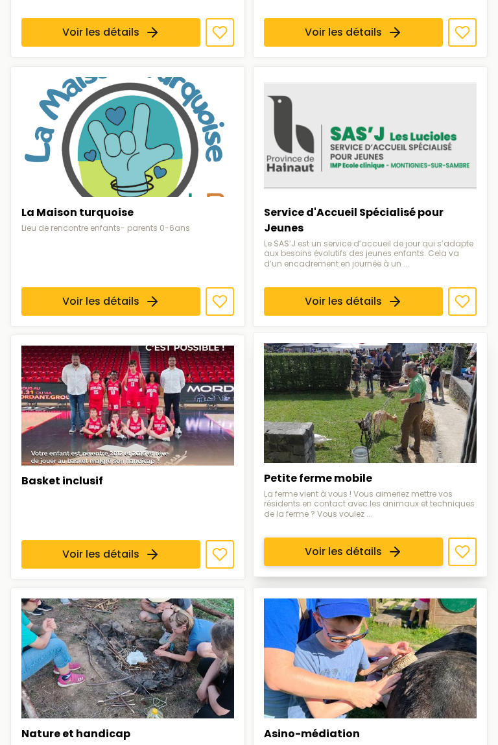
click at [349, 539] on link "Voir les détails" at bounding box center [353, 551] width 179 height 29
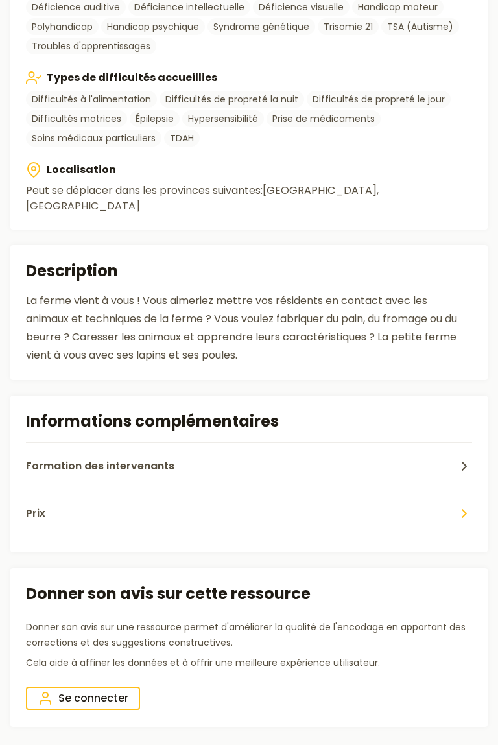
click at [38, 506] on span "Prix" at bounding box center [35, 514] width 19 height 16
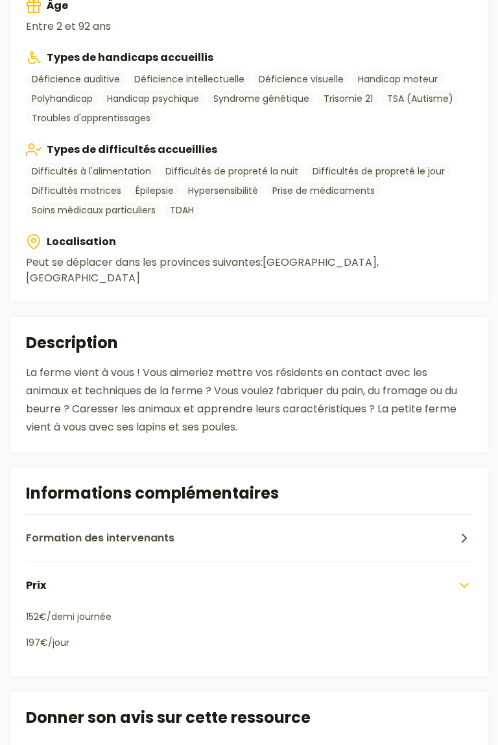
scroll to position [682, 0]
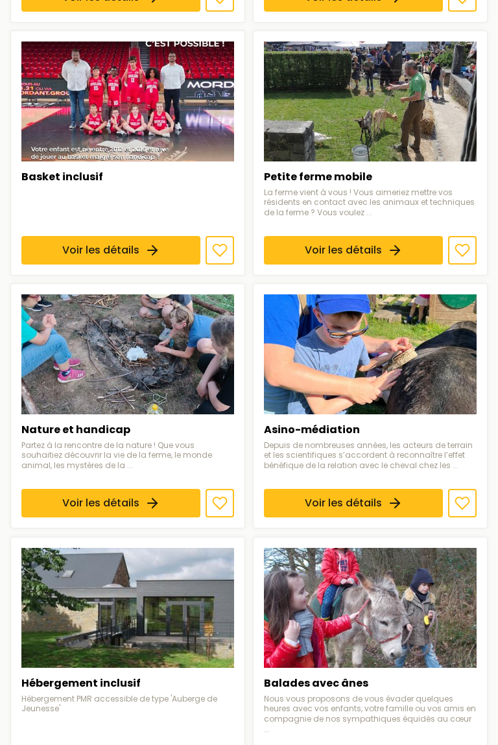
scroll to position [1079, 0]
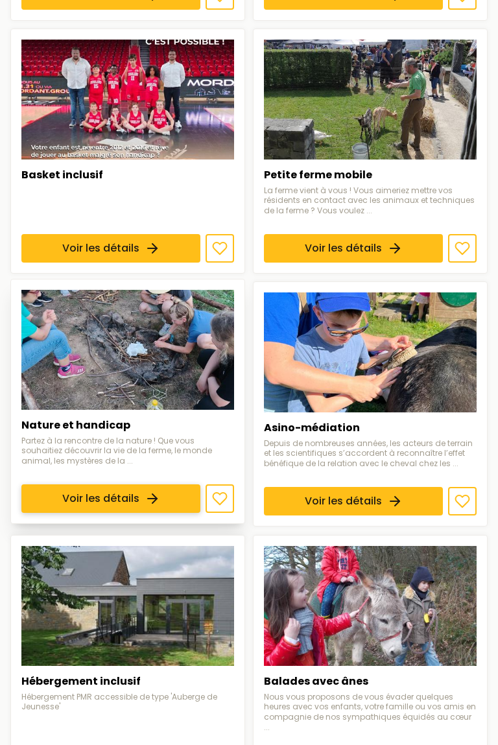
click at [56, 491] on link "Voir les détails" at bounding box center [110, 499] width 179 height 29
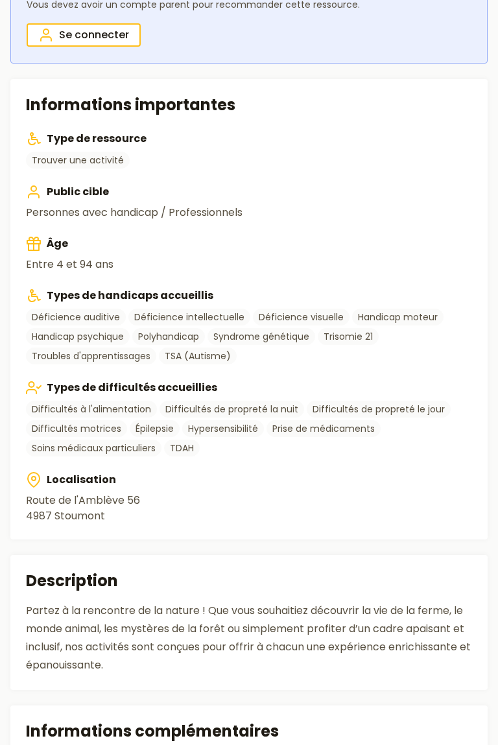
scroll to position [451, 0]
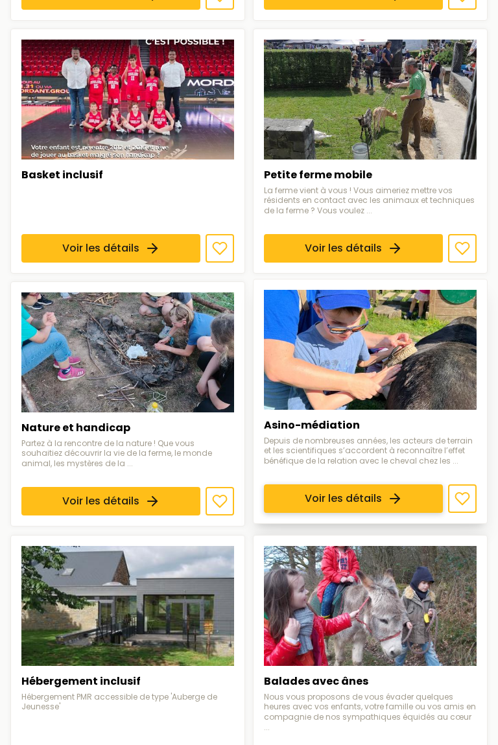
click at [342, 494] on link "Voir les détails" at bounding box center [353, 499] width 179 height 29
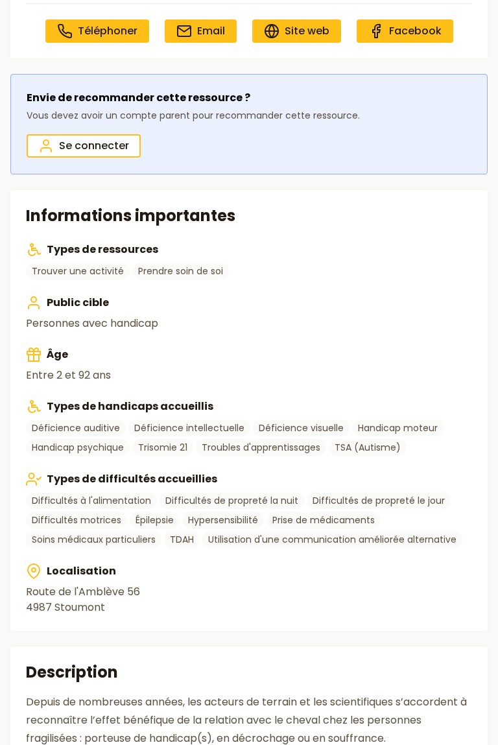
scroll to position [340, 0]
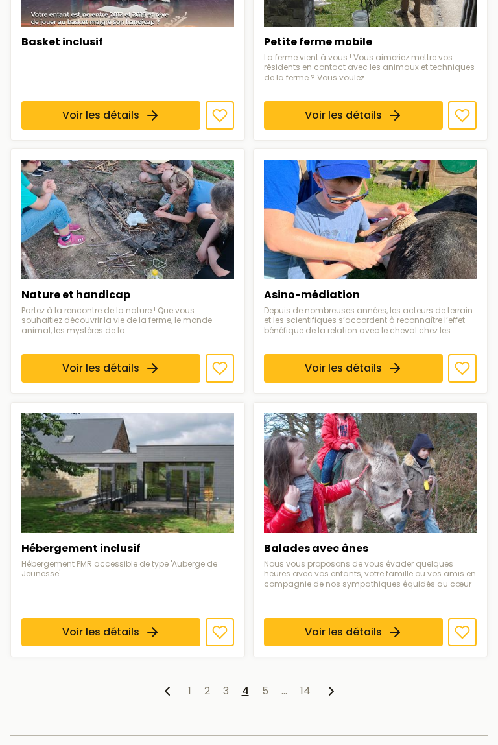
scroll to position [1214, 0]
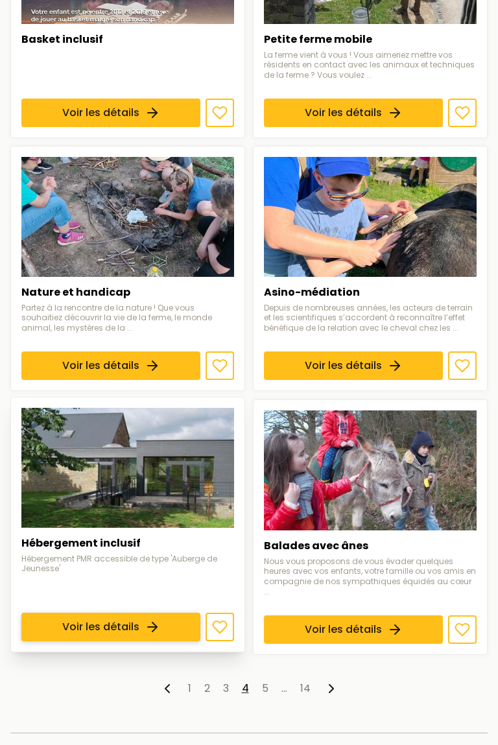
click at [114, 613] on link "Voir les détails" at bounding box center [110, 627] width 179 height 29
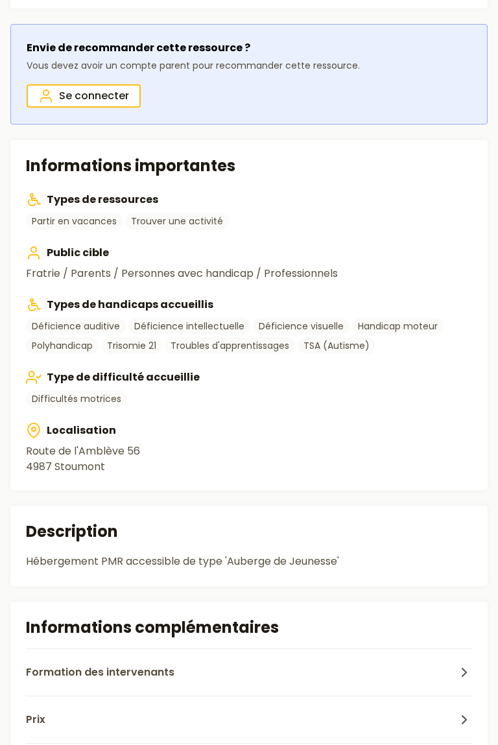
scroll to position [392, 0]
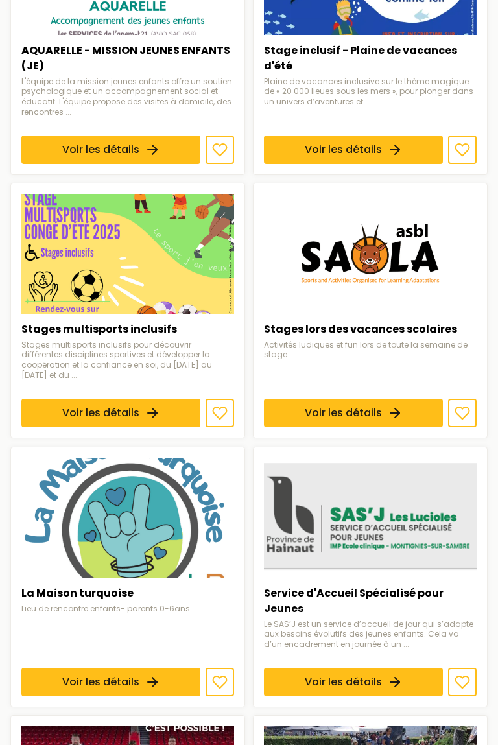
scroll to position [1214, 0]
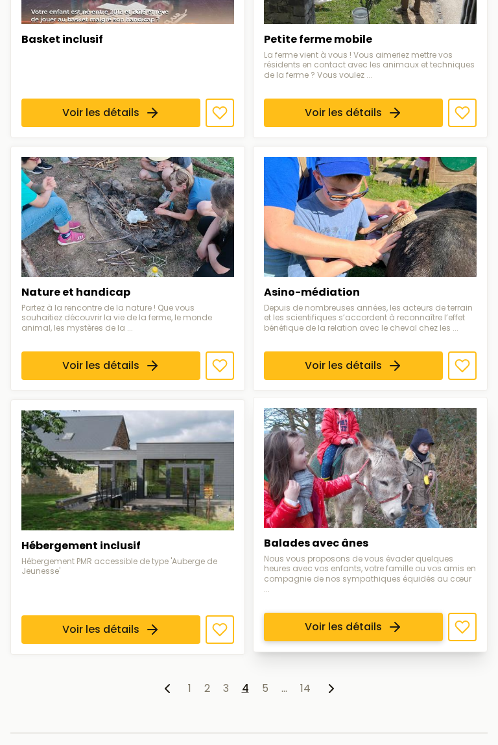
click at [348, 613] on link "Voir les détails" at bounding box center [353, 627] width 179 height 29
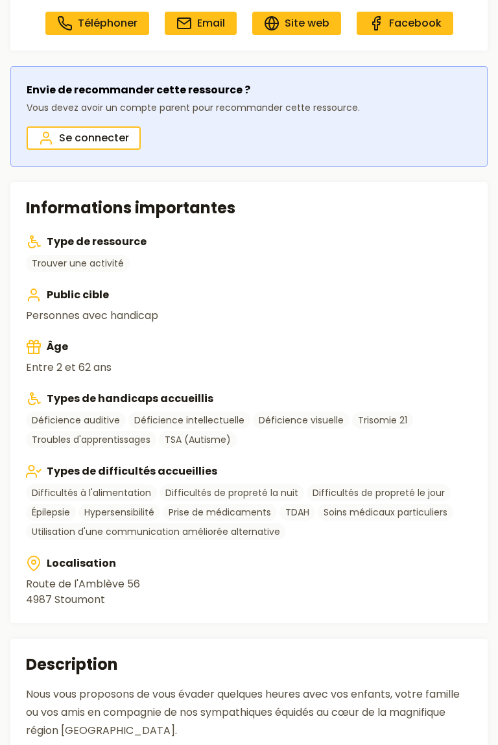
scroll to position [348, 0]
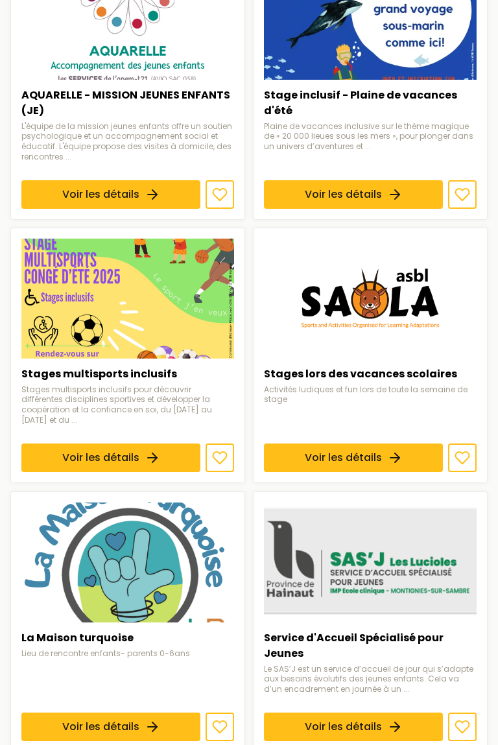
scroll to position [1214, 0]
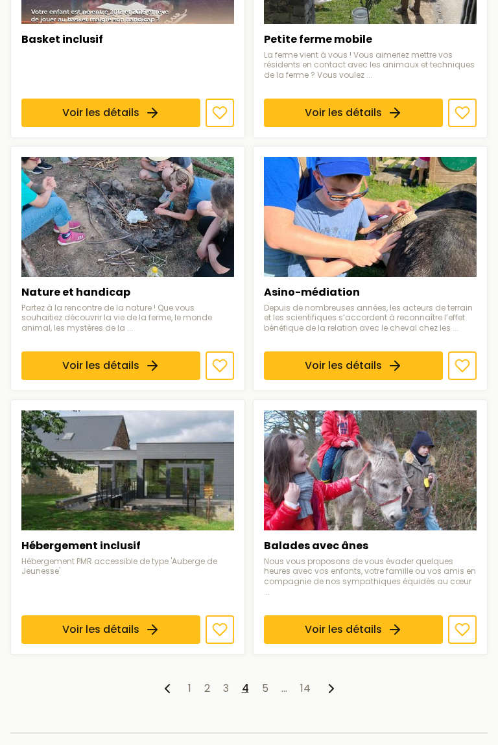
click at [331, 681] on icon at bounding box center [332, 689] width 16 height 16
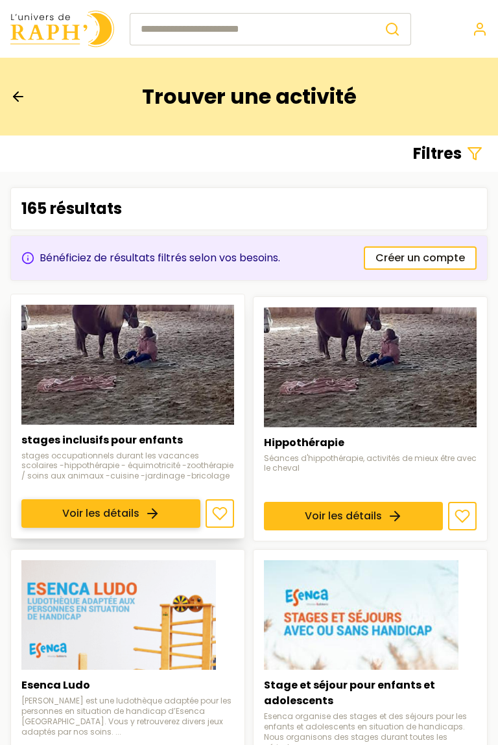
click at [77, 517] on link "Voir les détails" at bounding box center [110, 513] width 179 height 29
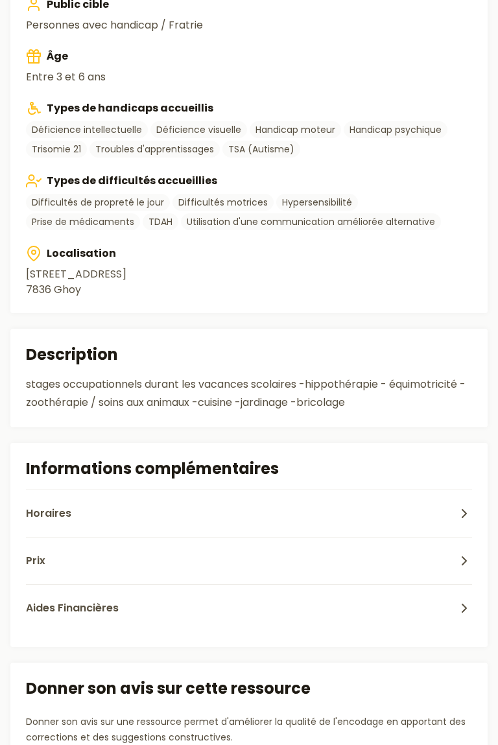
scroll to position [639, 0]
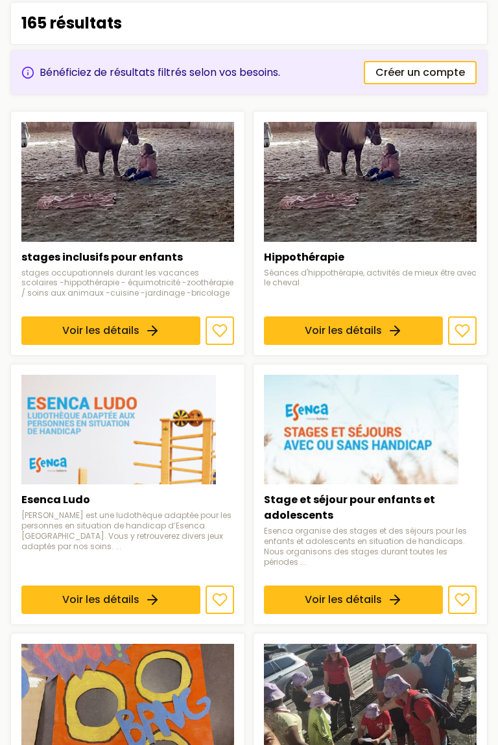
scroll to position [185, 0]
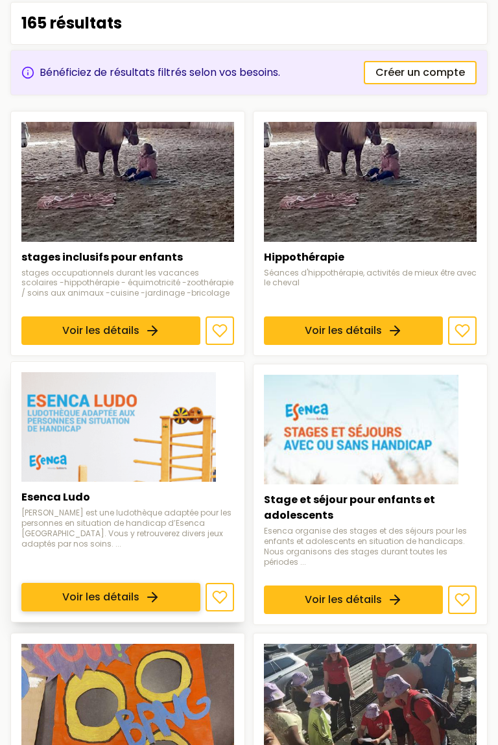
click at [99, 595] on link "Voir les détails" at bounding box center [110, 597] width 179 height 29
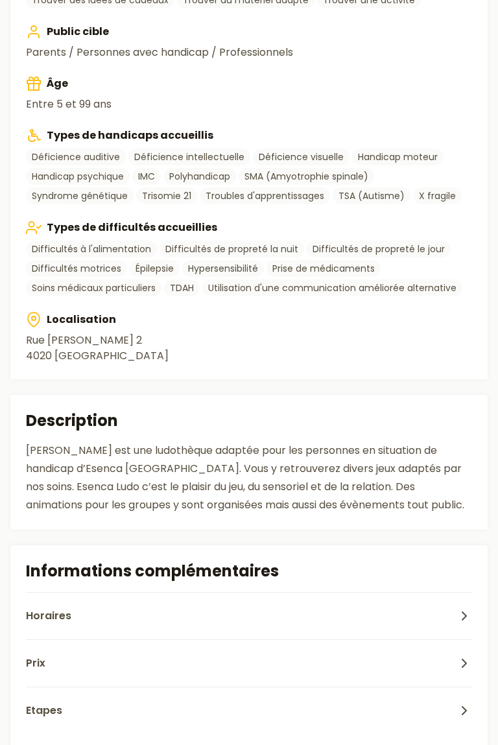
scroll to position [616, 0]
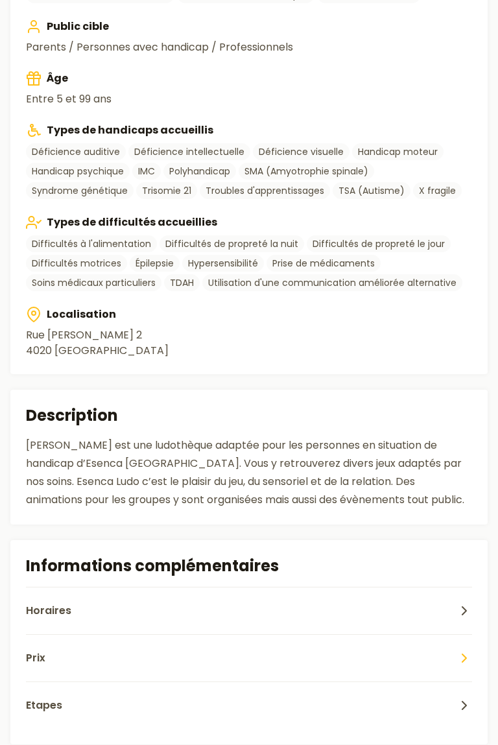
click at [117, 662] on button "Prix" at bounding box center [249, 657] width 446 height 47
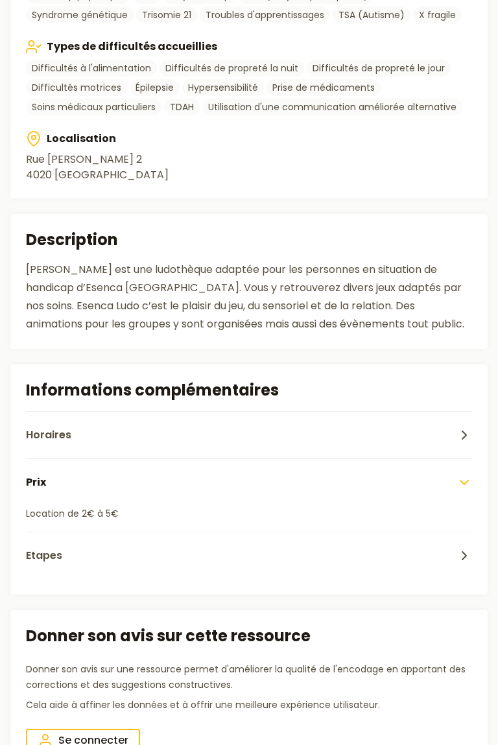
scroll to position [794, 0]
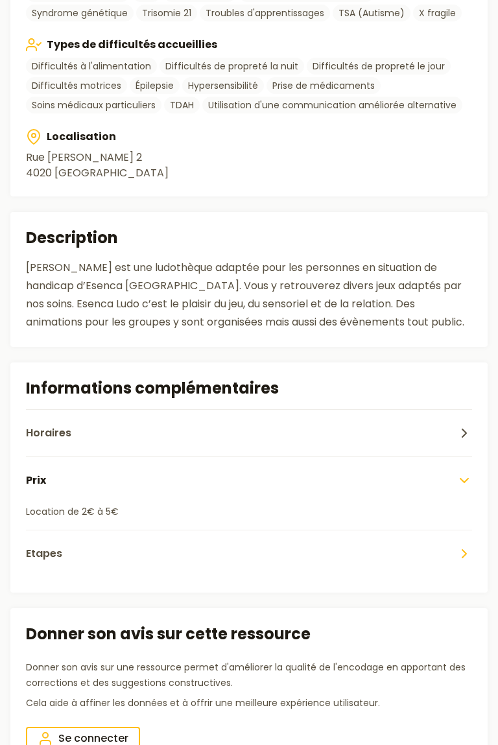
click at [79, 559] on button "Etapes" at bounding box center [249, 553] width 446 height 47
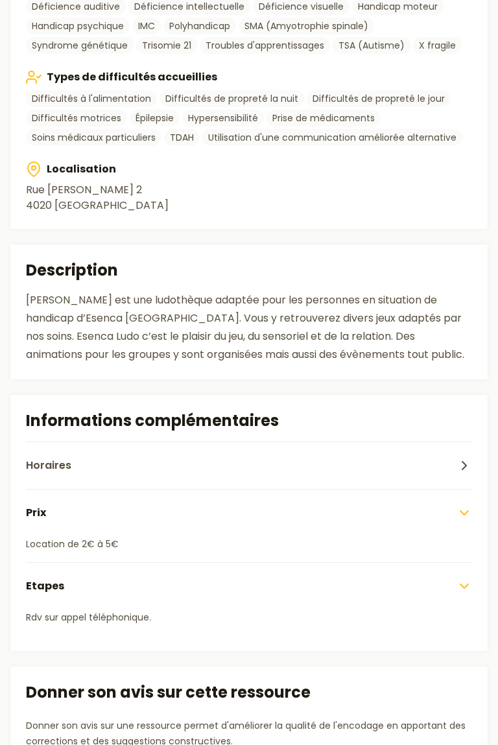
scroll to position [760, 0]
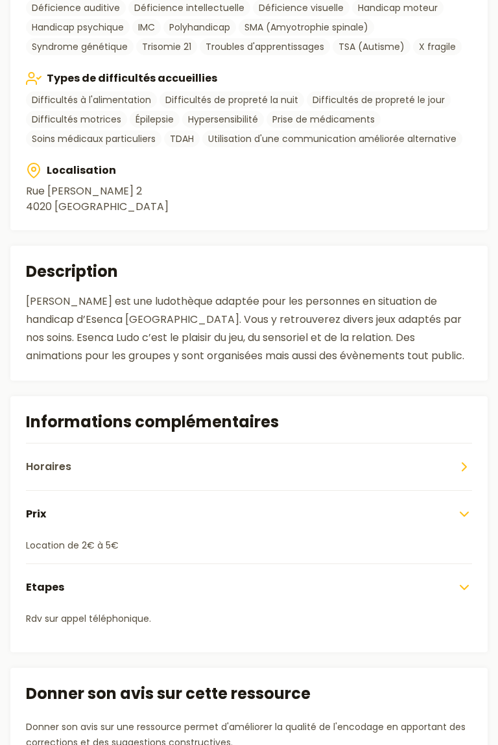
click at [37, 464] on span "Horaires" at bounding box center [48, 467] width 45 height 16
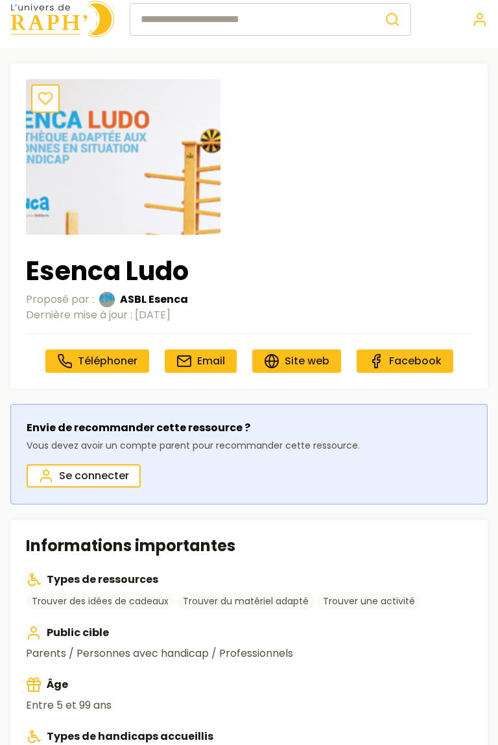
scroll to position [9, 0]
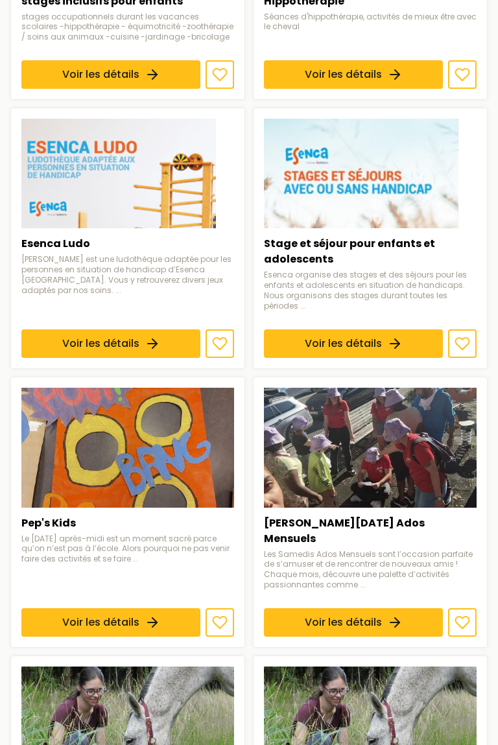
scroll to position [447, 0]
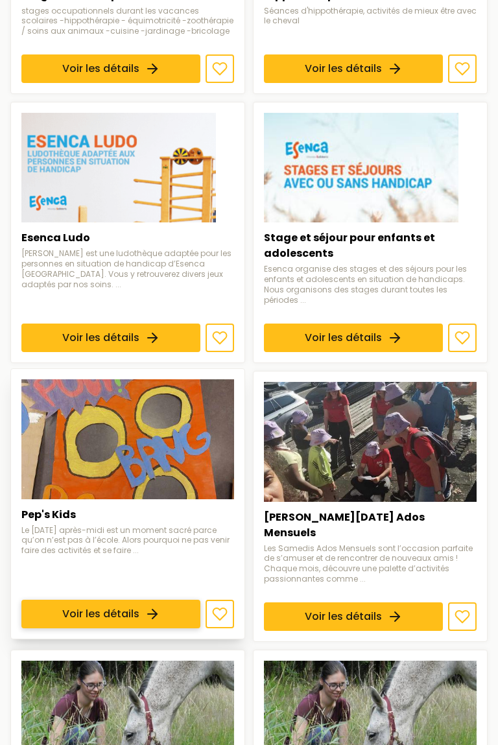
click at [68, 600] on link "Voir les détails" at bounding box center [110, 614] width 179 height 29
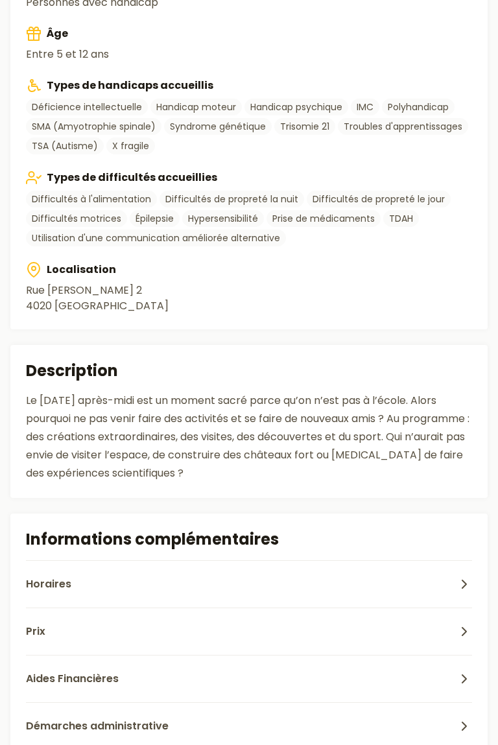
scroll to position [657, 0]
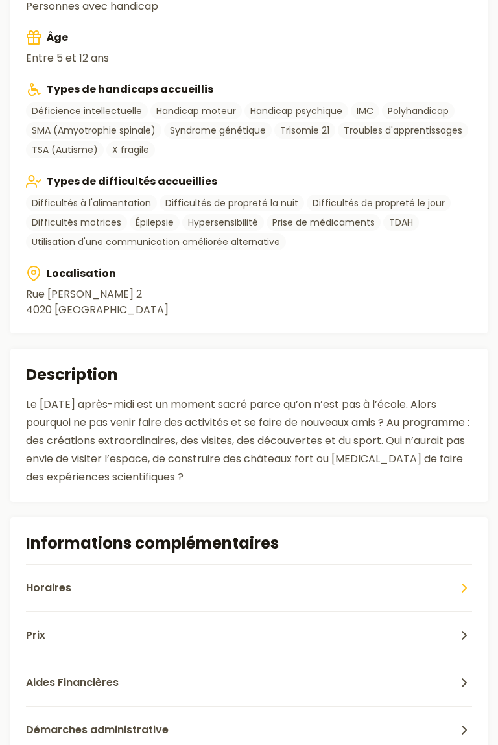
click at [43, 595] on span "Horaires" at bounding box center [48, 588] width 45 height 16
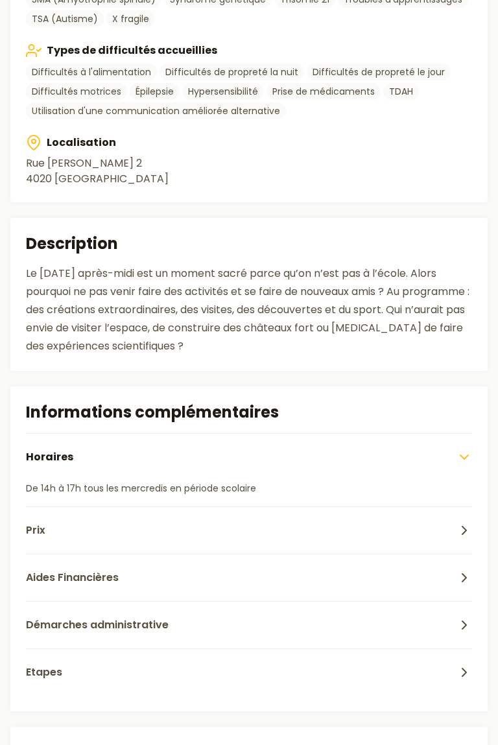
scroll to position [789, 0]
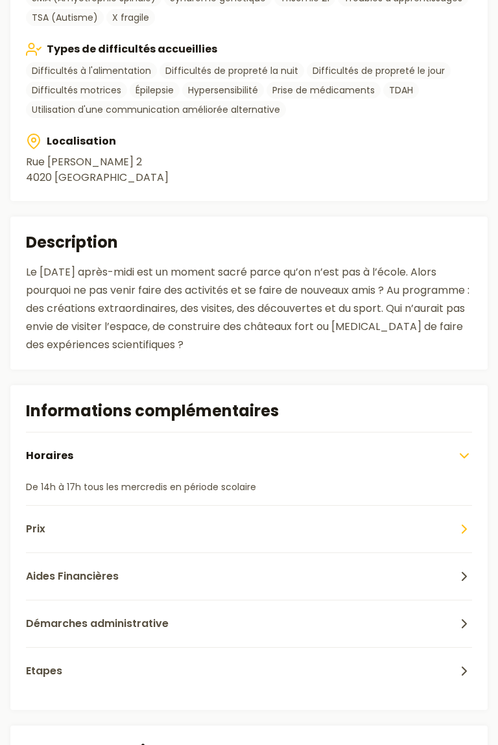
click at [32, 534] on span "Prix" at bounding box center [35, 529] width 19 height 16
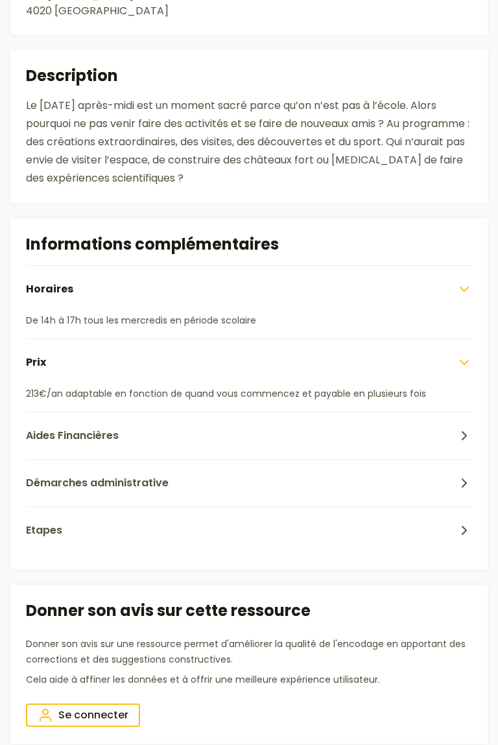
scroll to position [956, 0]
click at [58, 432] on span "Aides Financières" at bounding box center [72, 435] width 93 height 16
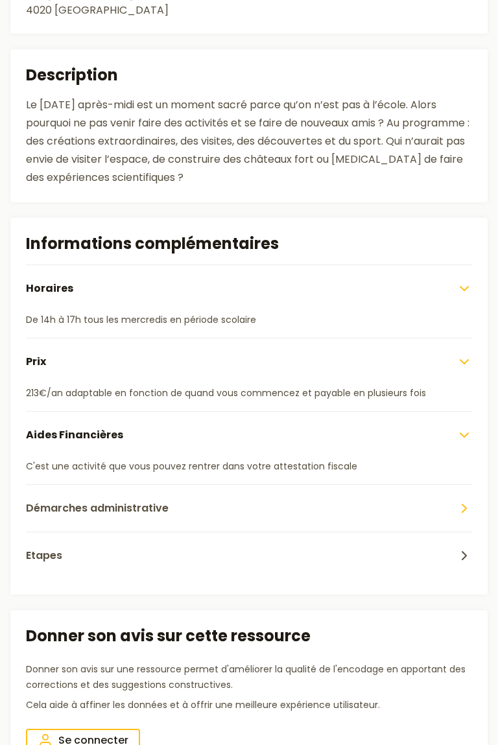
click at [39, 515] on span "Démarches administrative" at bounding box center [97, 509] width 143 height 16
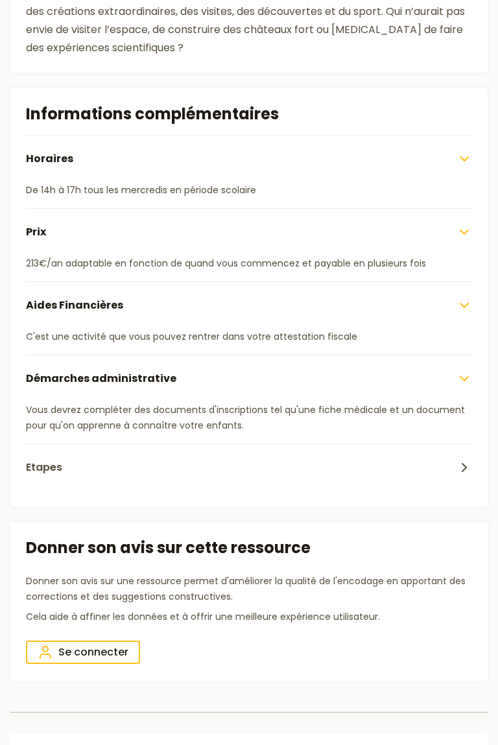
scroll to position [1091, 0]
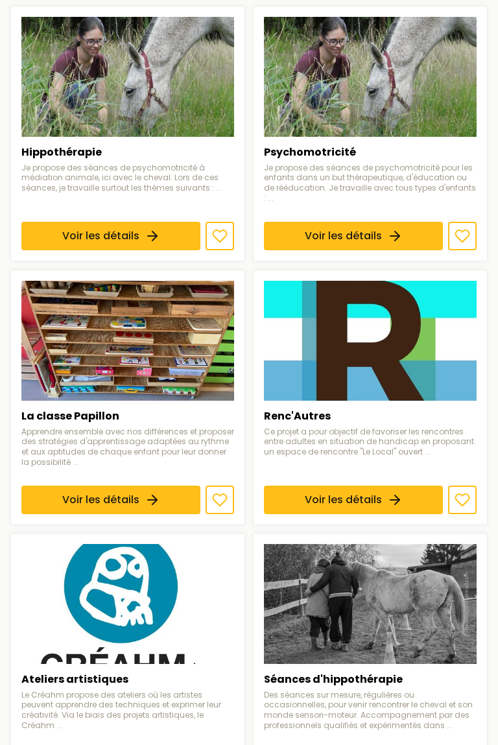
scroll to position [447, 0]
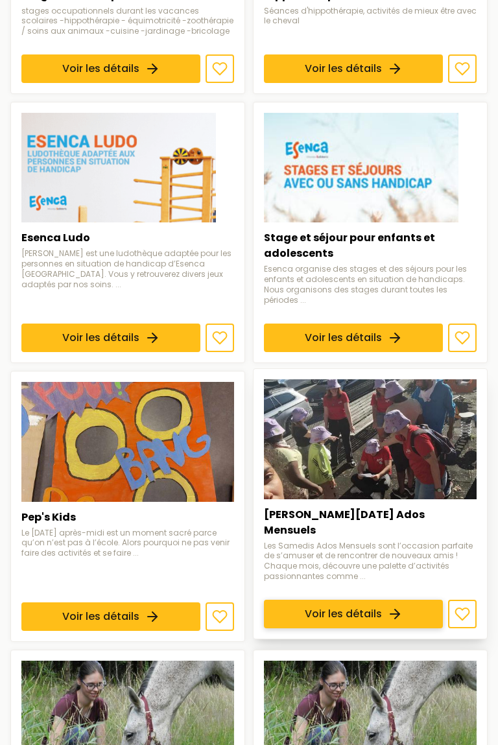
click at [329, 601] on link "Voir les détails" at bounding box center [353, 614] width 179 height 29
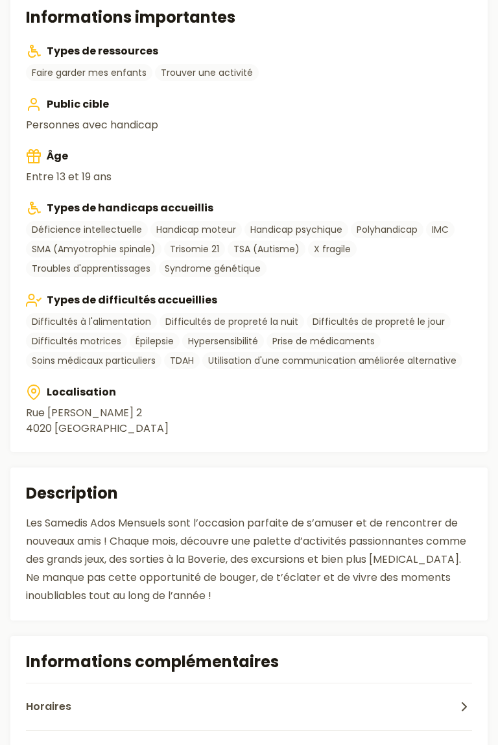
scroll to position [571, 0]
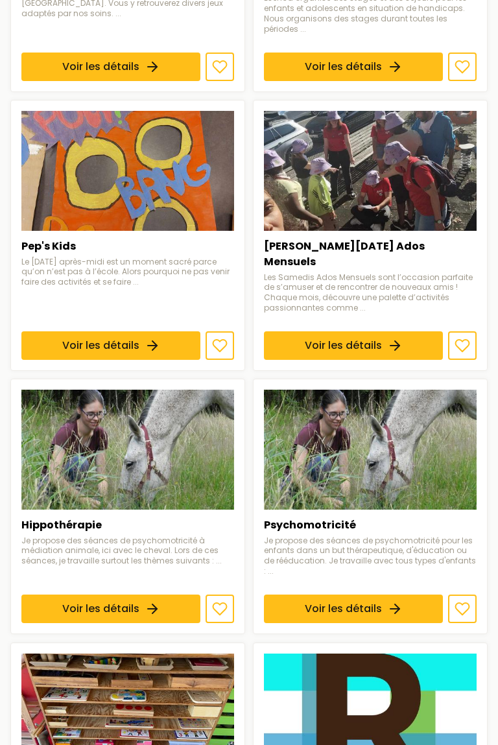
scroll to position [727, 0]
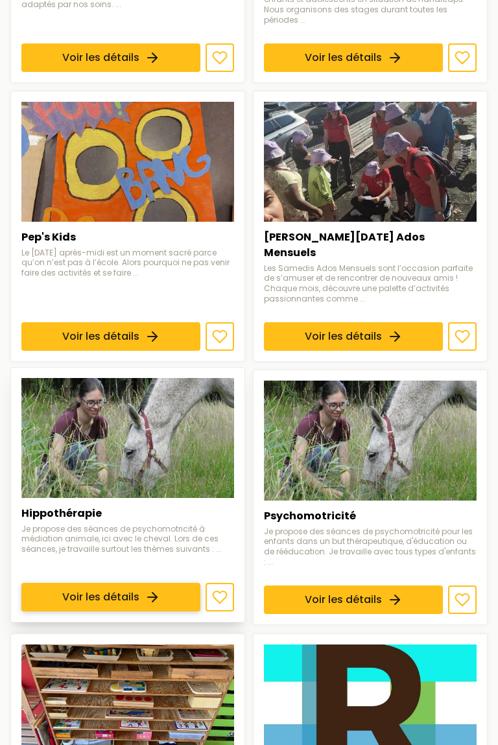
click at [55, 584] on link "Voir les détails" at bounding box center [110, 598] width 179 height 29
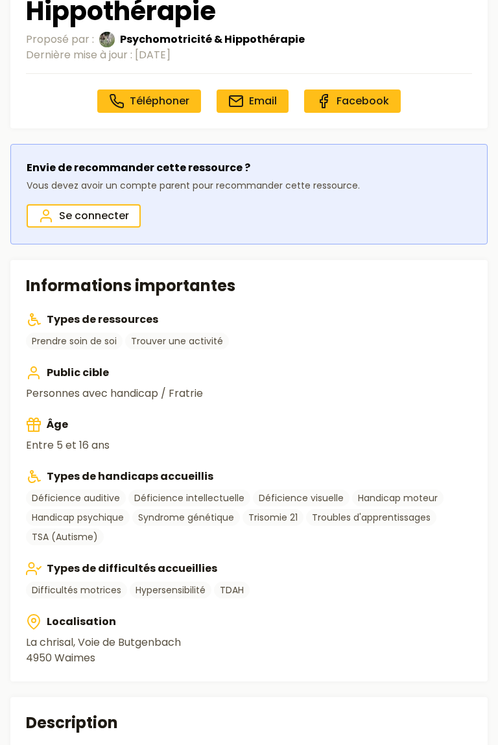
scroll to position [270, 0]
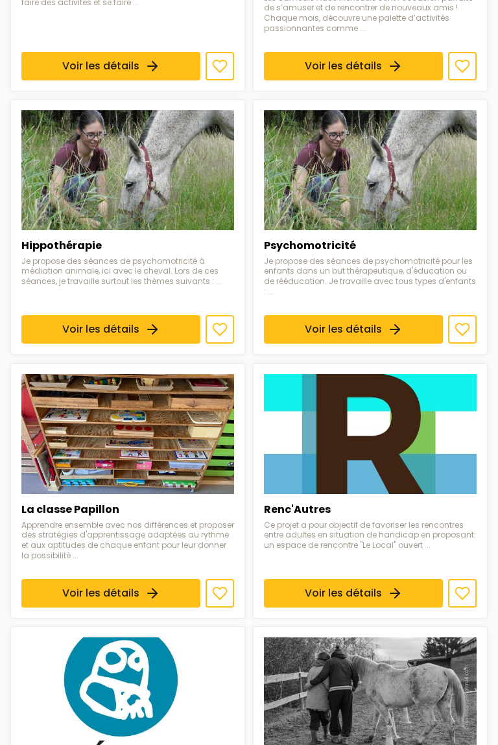
scroll to position [998, 0]
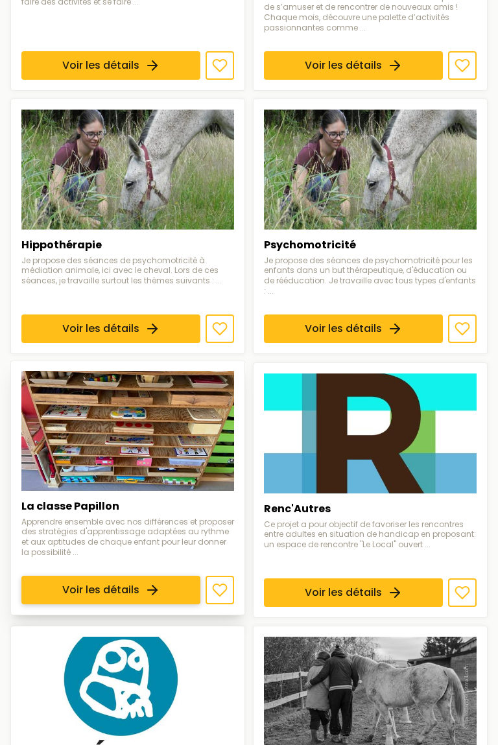
click at [60, 576] on link "Voir les détails" at bounding box center [110, 590] width 179 height 29
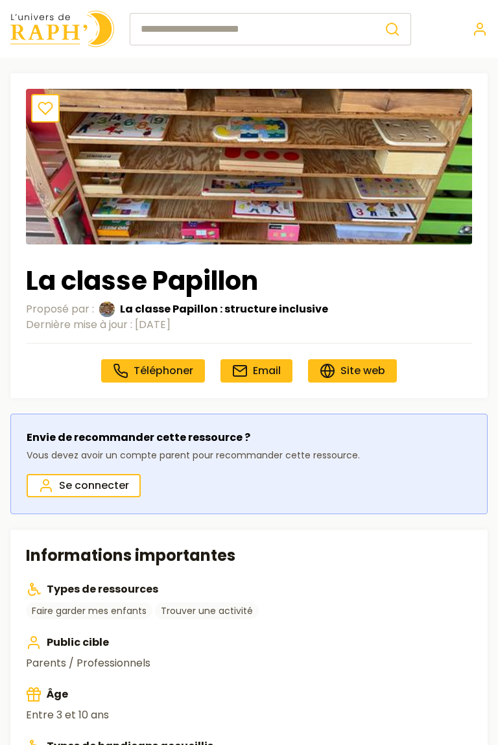
click at [53, 572] on section "Informations importantes Types de ressources Faire garder mes enfants Trouver u…" at bounding box center [248, 750] width 477 height 441
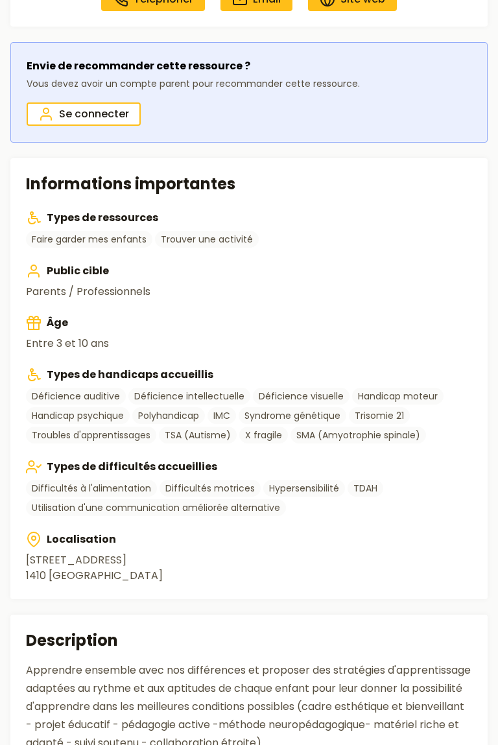
scroll to position [372, 0]
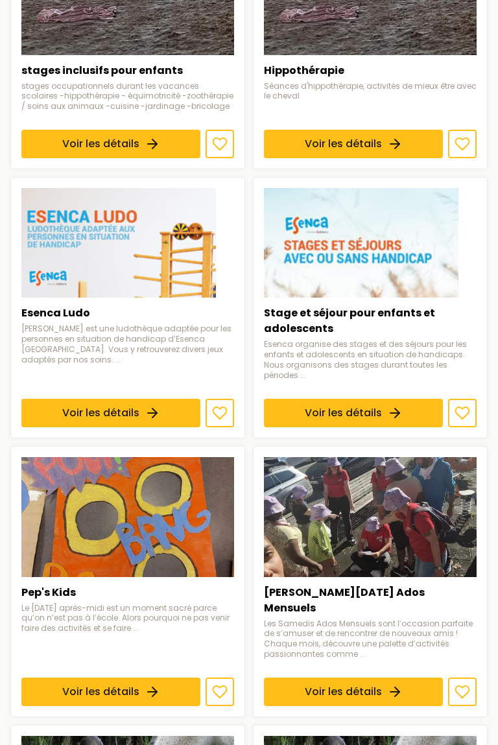
scroll to position [998, 0]
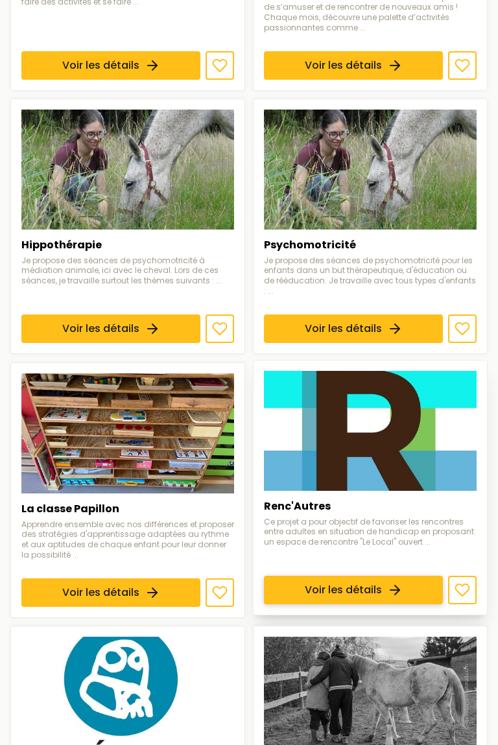
click at [313, 576] on link "Voir les détails" at bounding box center [353, 590] width 179 height 29
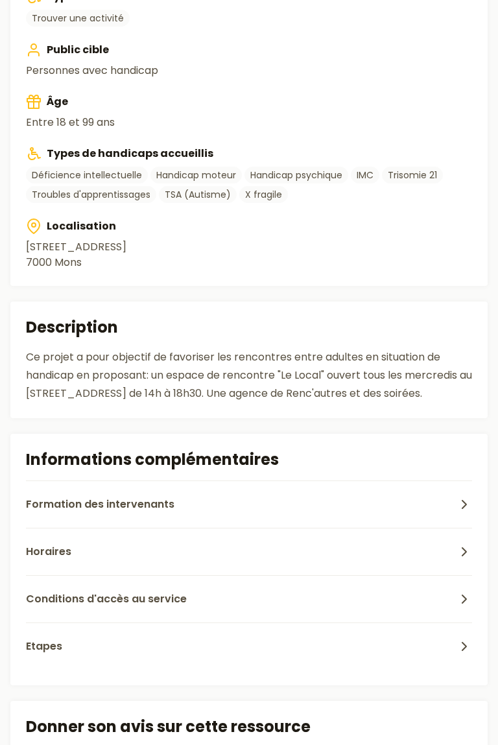
scroll to position [595, 0]
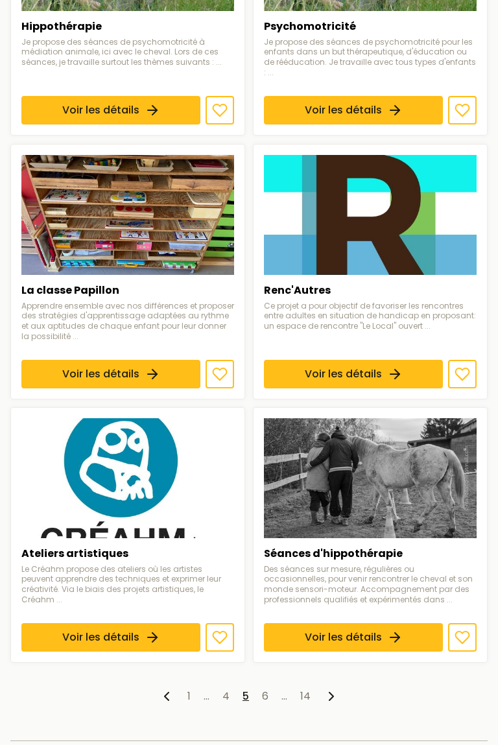
scroll to position [1221, 0]
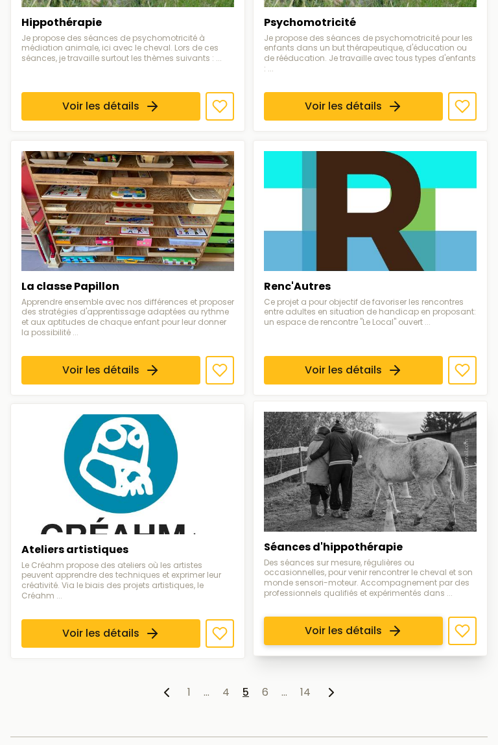
click at [296, 617] on link "Voir les détails" at bounding box center [353, 631] width 179 height 29
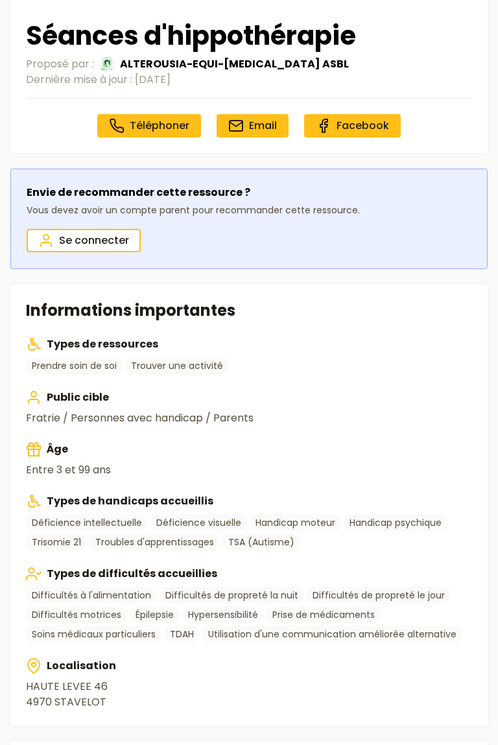
scroll to position [246, 0]
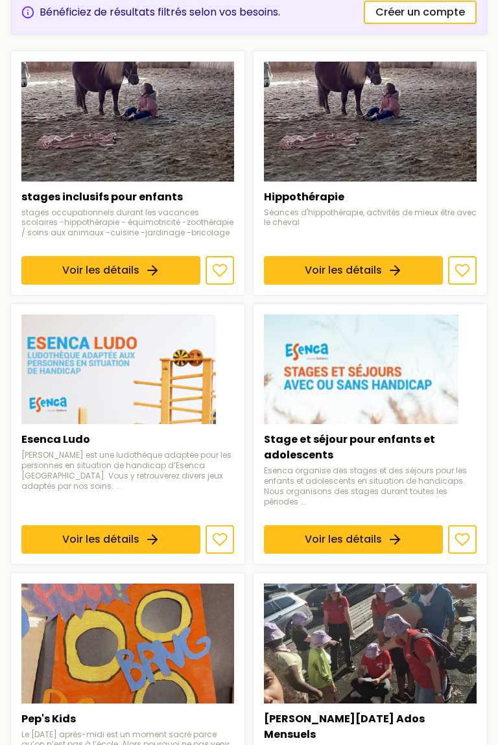
scroll to position [1221, 0]
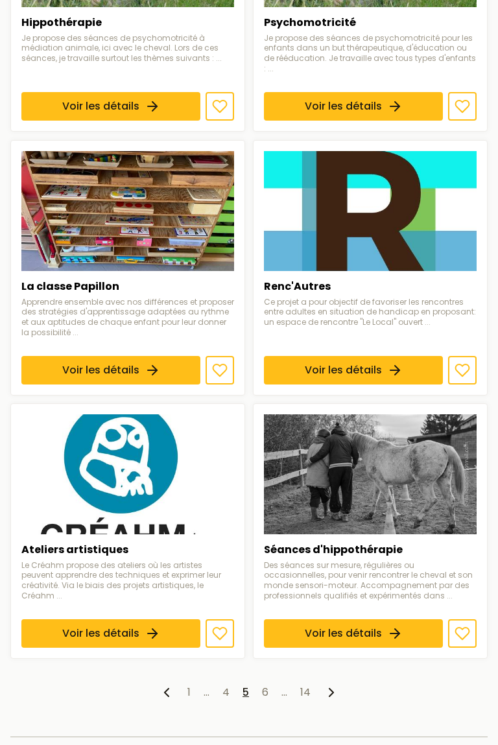
click at [332, 689] on polyline at bounding box center [331, 693] width 4 height 8
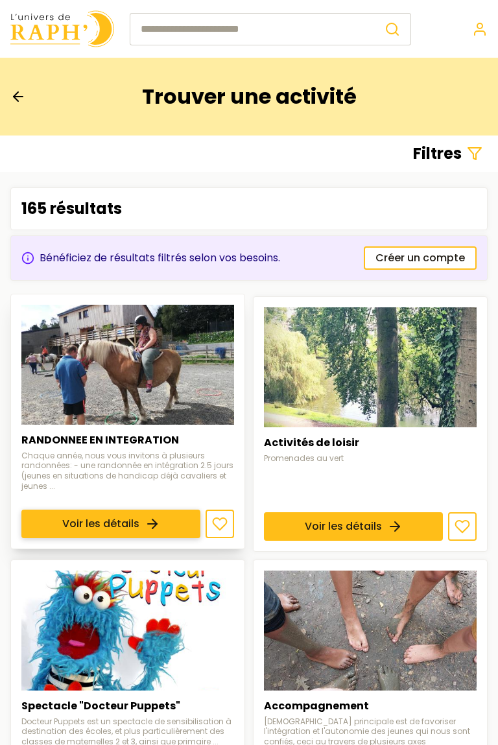
click at [113, 523] on link "Voir les détails" at bounding box center [110, 524] width 179 height 29
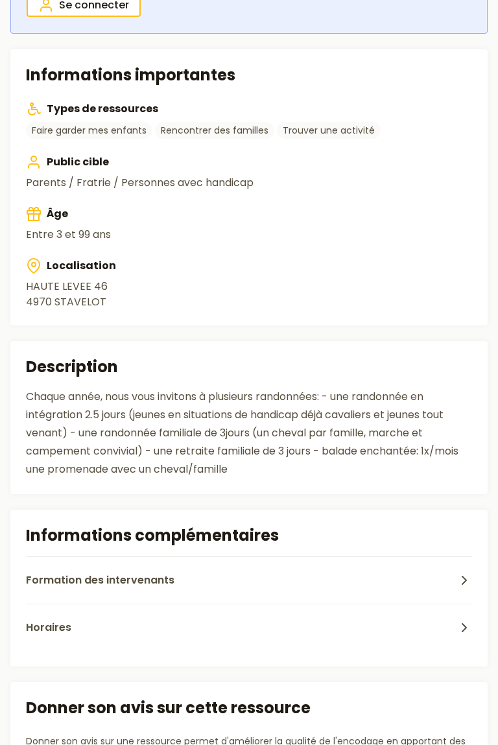
scroll to position [483, 0]
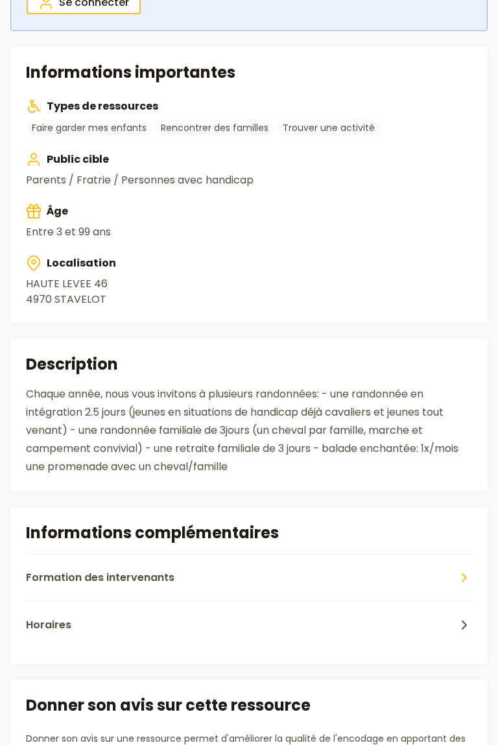
click at [138, 589] on button "Formation des intervenants" at bounding box center [249, 577] width 446 height 47
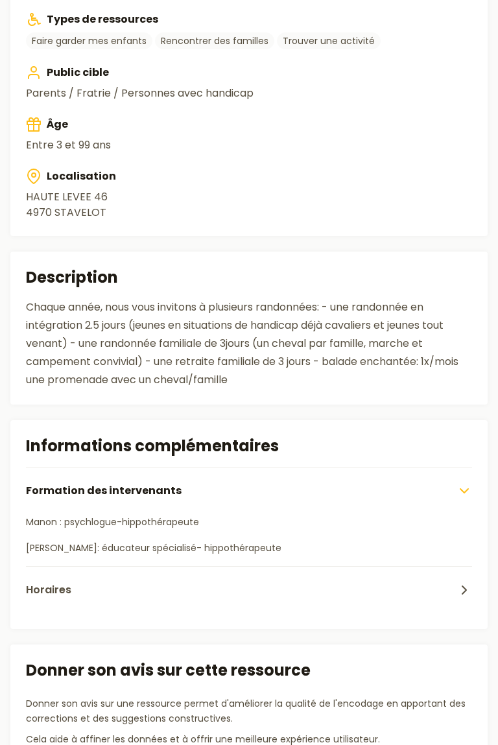
scroll to position [572, 0]
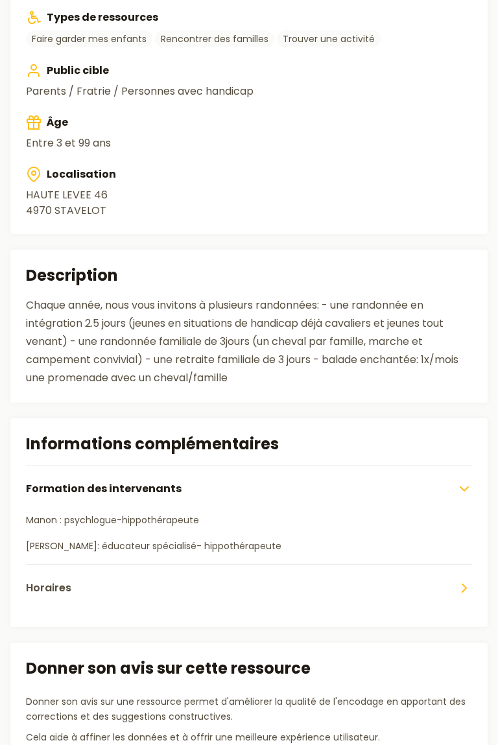
click at [44, 589] on span "Horaires" at bounding box center [48, 588] width 45 height 16
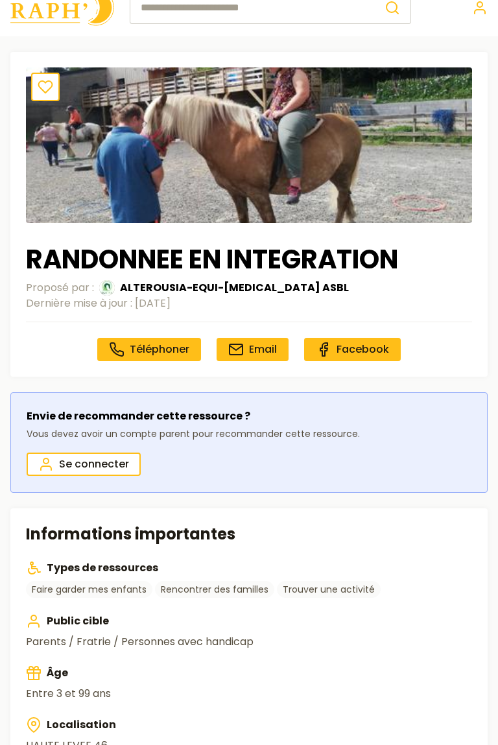
scroll to position [0, 0]
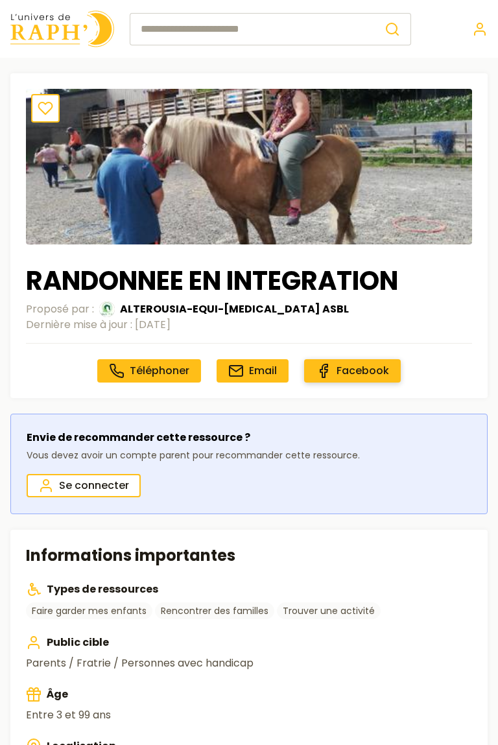
click at [350, 373] on span "Facebook" at bounding box center [362, 370] width 53 height 15
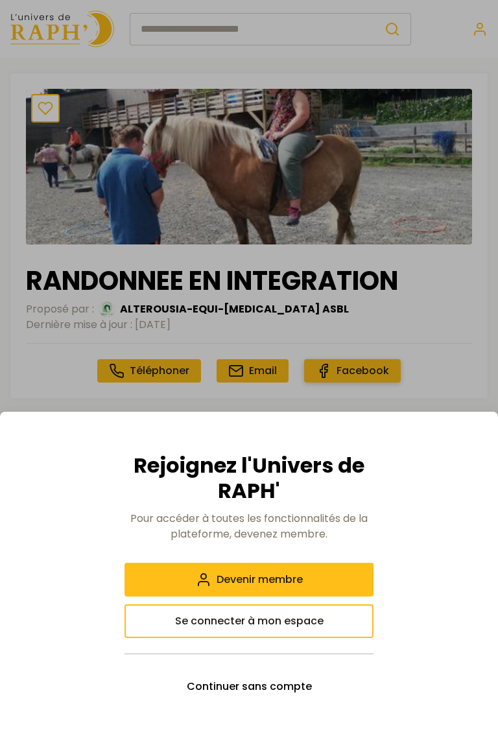
click at [353, 371] on div at bounding box center [249, 372] width 498 height 745
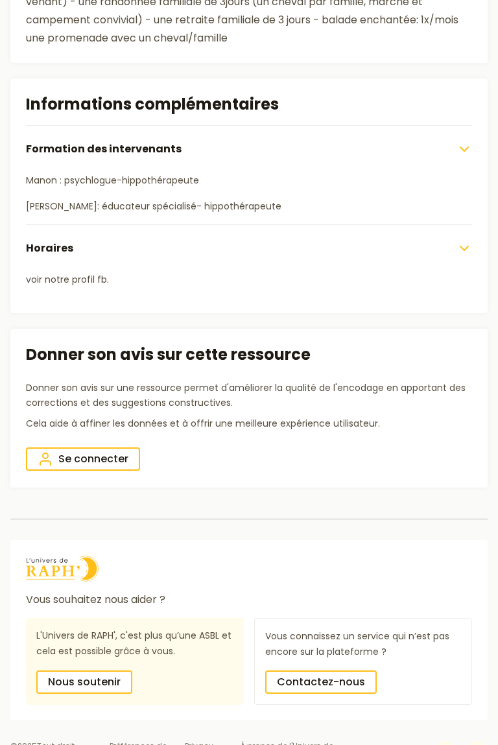
scroll to position [943, 0]
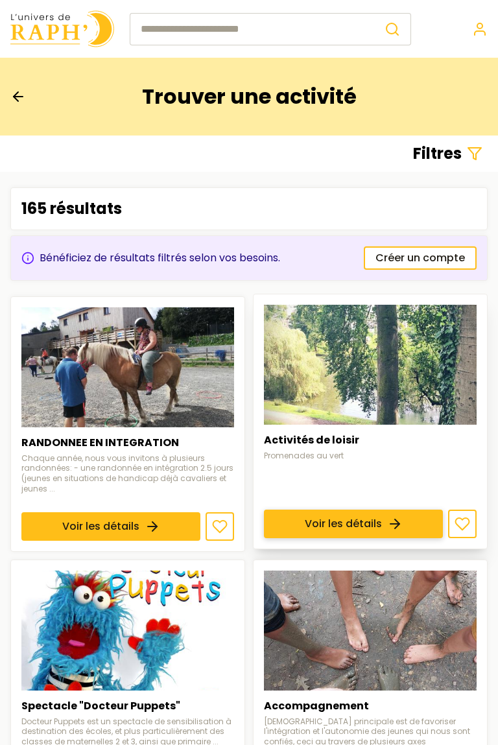
click at [340, 526] on link "Voir les détails" at bounding box center [353, 524] width 179 height 29
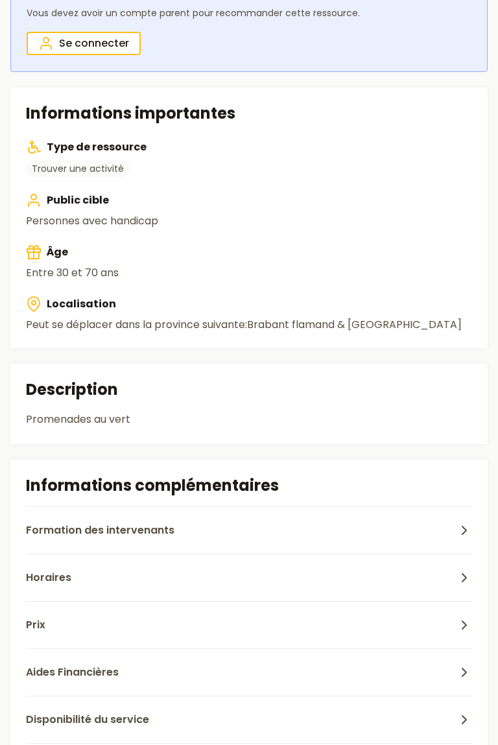
scroll to position [443, 0]
click at [41, 581] on span "Horaires" at bounding box center [48, 577] width 45 height 16
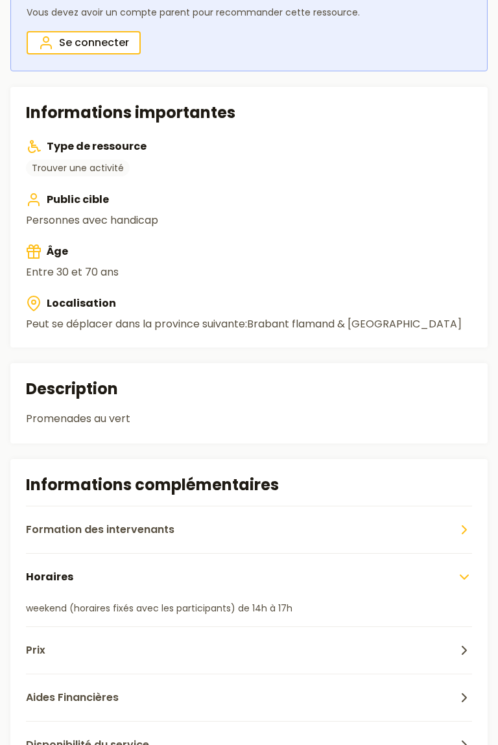
click at [43, 534] on span "Formation des intervenants" at bounding box center [100, 530] width 148 height 16
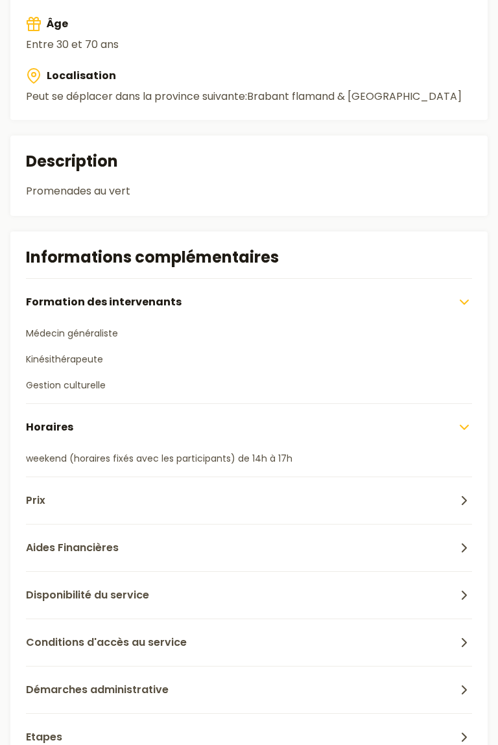
scroll to position [672, 0]
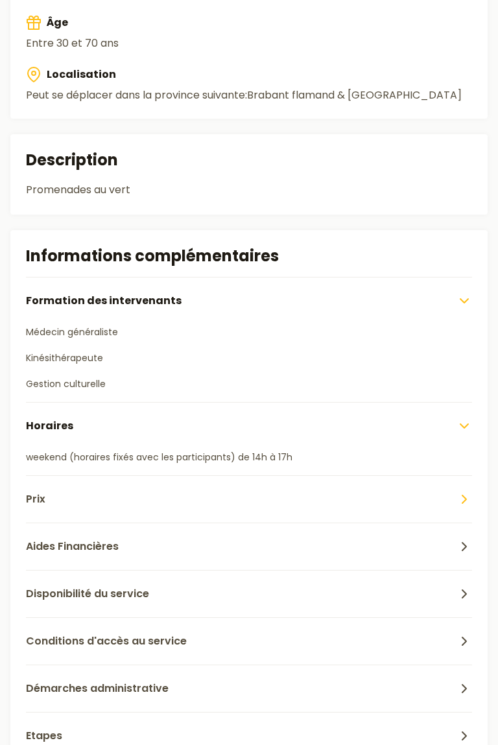
click at [32, 508] on button "Prix" at bounding box center [249, 498] width 446 height 47
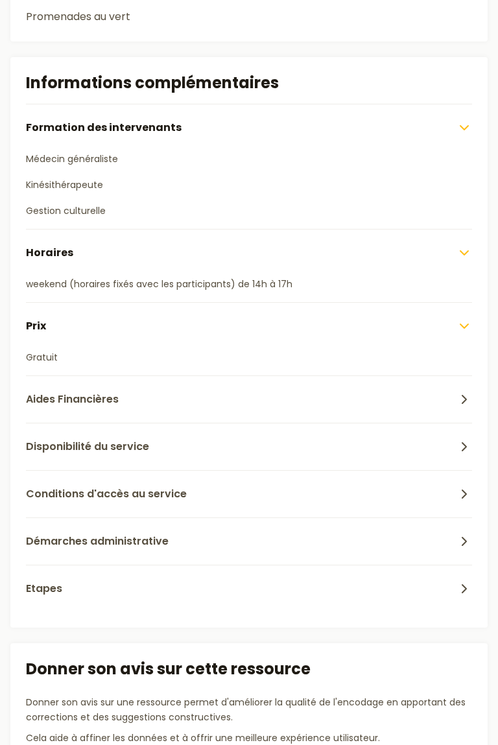
scroll to position [845, 0]
click at [54, 403] on span "Aides Financières" at bounding box center [72, 399] width 93 height 16
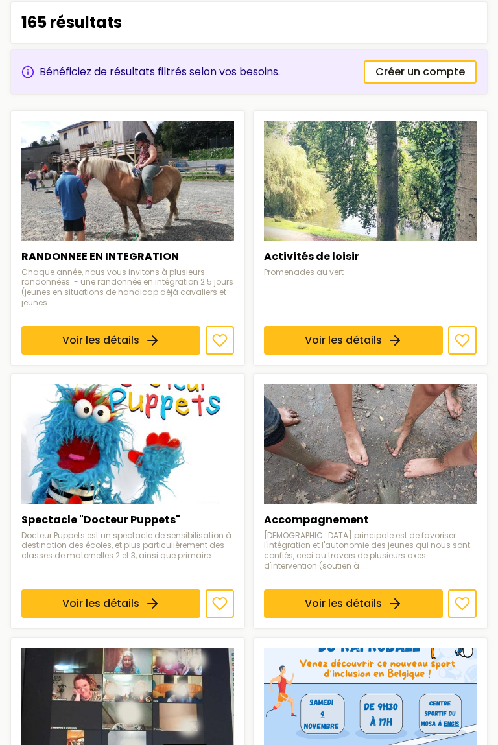
scroll to position [187, 0]
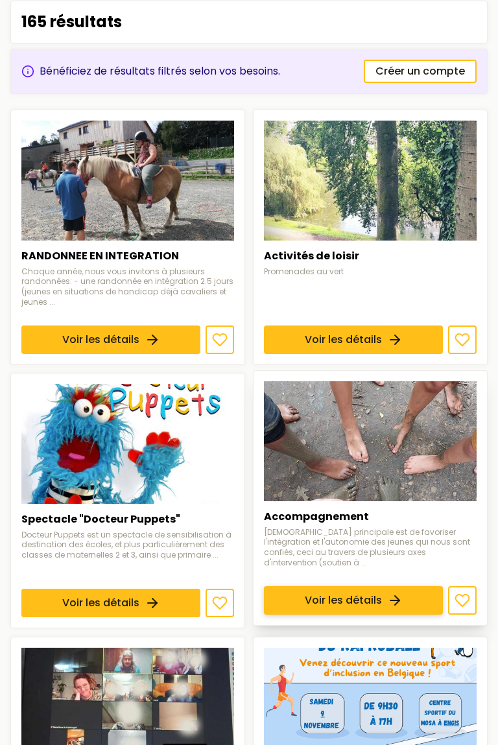
click at [320, 588] on link "Voir les détails" at bounding box center [353, 601] width 179 height 29
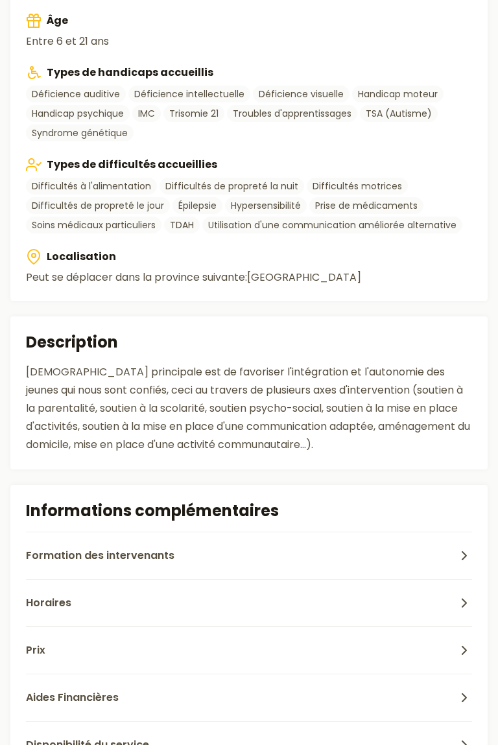
scroll to position [675, 0]
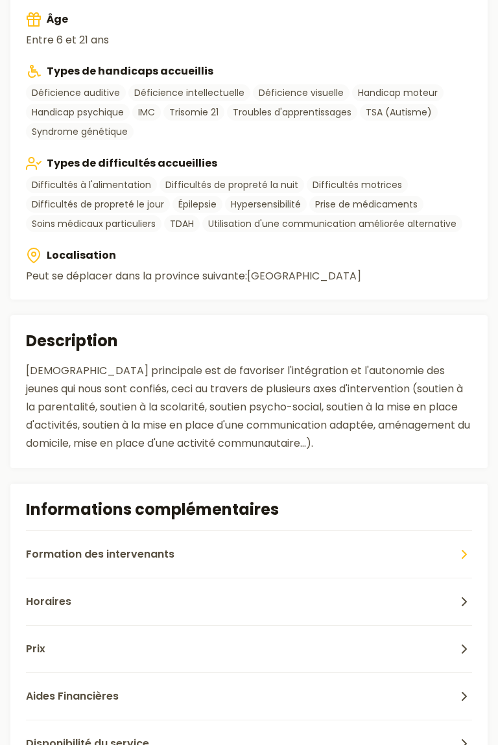
click at [204, 552] on button "Formation des intervenants" at bounding box center [249, 553] width 446 height 47
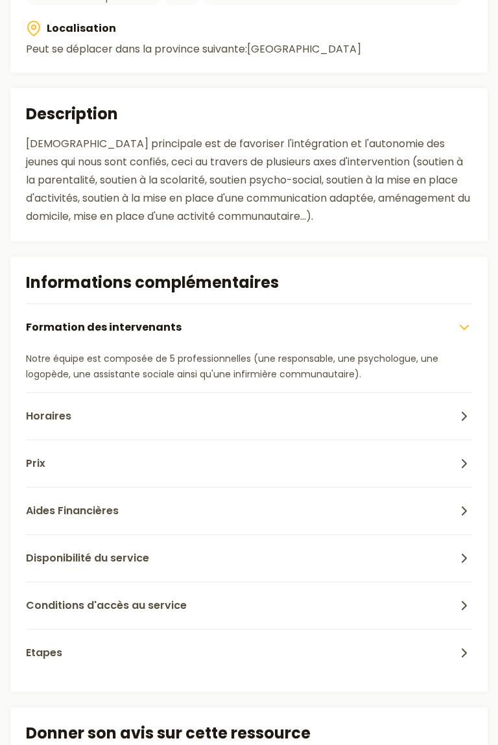
scroll to position [902, 0]
click at [41, 423] on span "Horaires" at bounding box center [48, 416] width 45 height 16
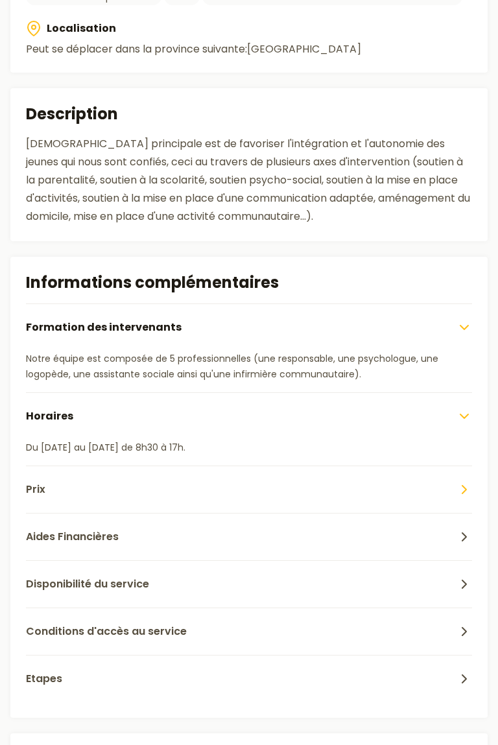
click at [57, 490] on button "Prix" at bounding box center [249, 489] width 446 height 47
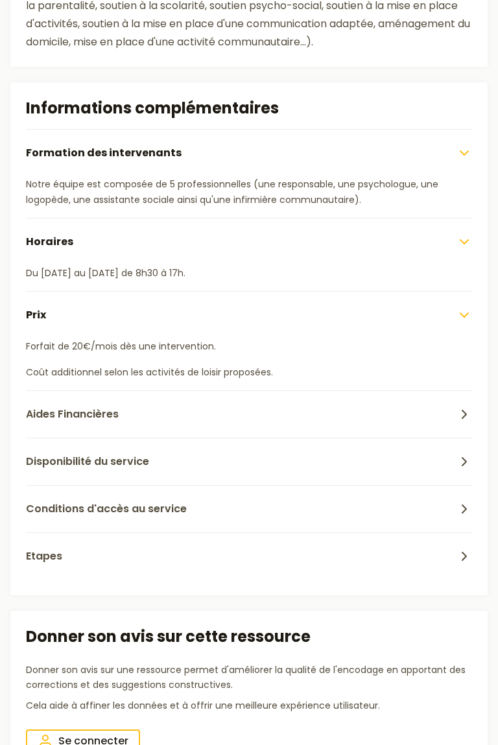
scroll to position [1082, 0]
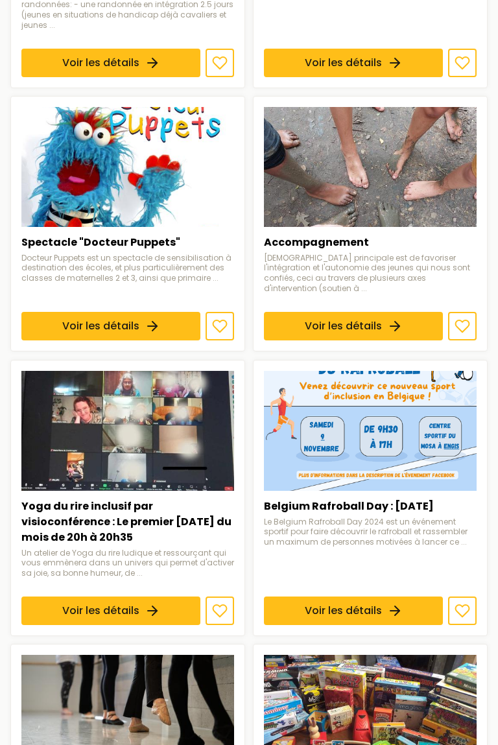
scroll to position [466, 0]
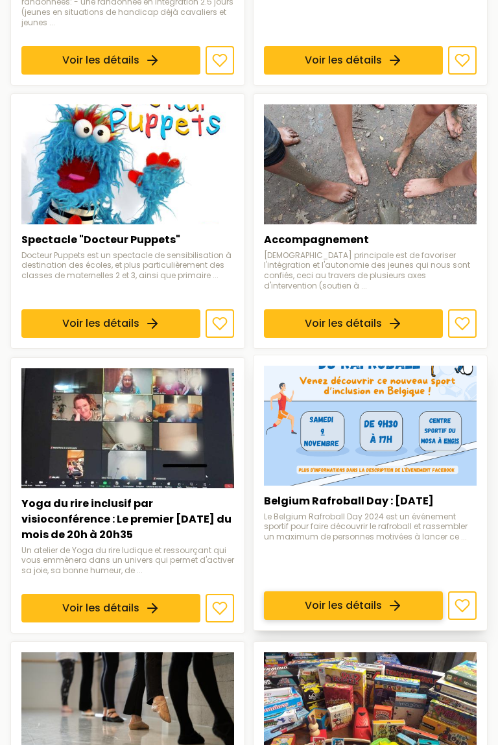
click at [329, 599] on link "Voir les détails" at bounding box center [353, 605] width 179 height 29
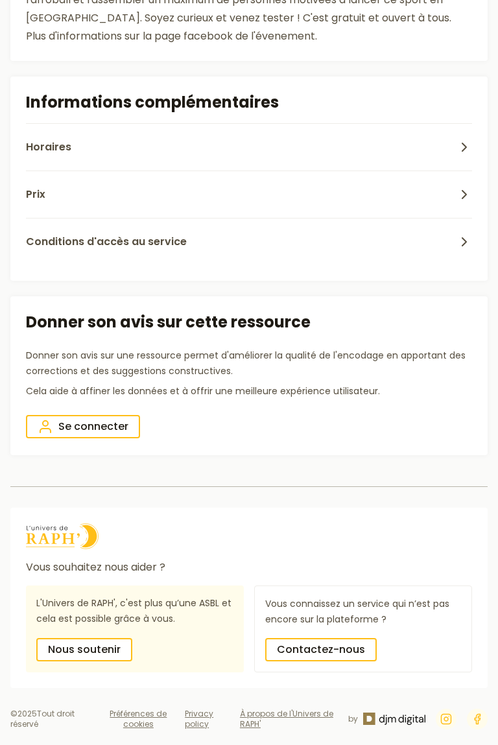
scroll to position [1110, 0]
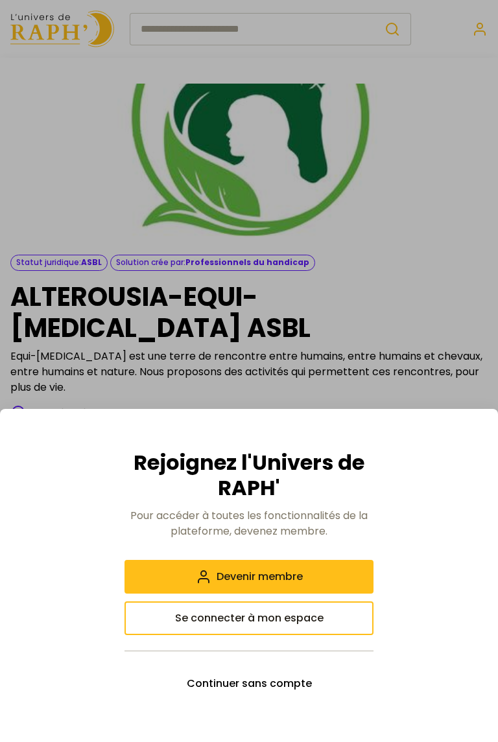
click at [255, 353] on div at bounding box center [249, 371] width 498 height 742
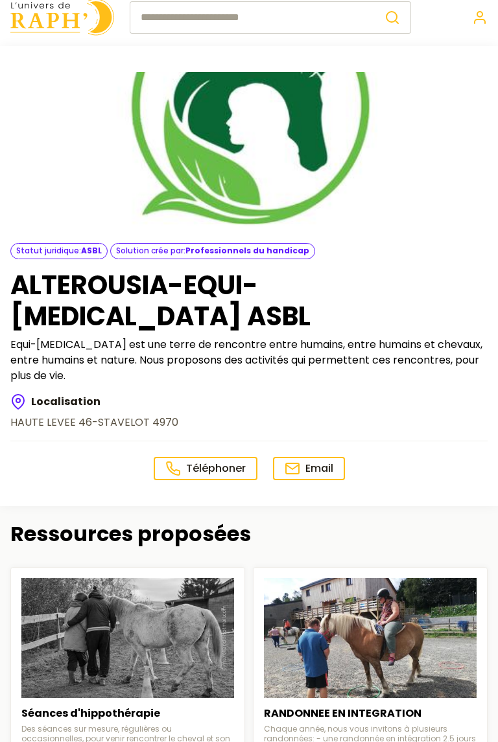
scroll to position [12, 0]
